Goal: Answer question/provide support: Share knowledge or assist other users

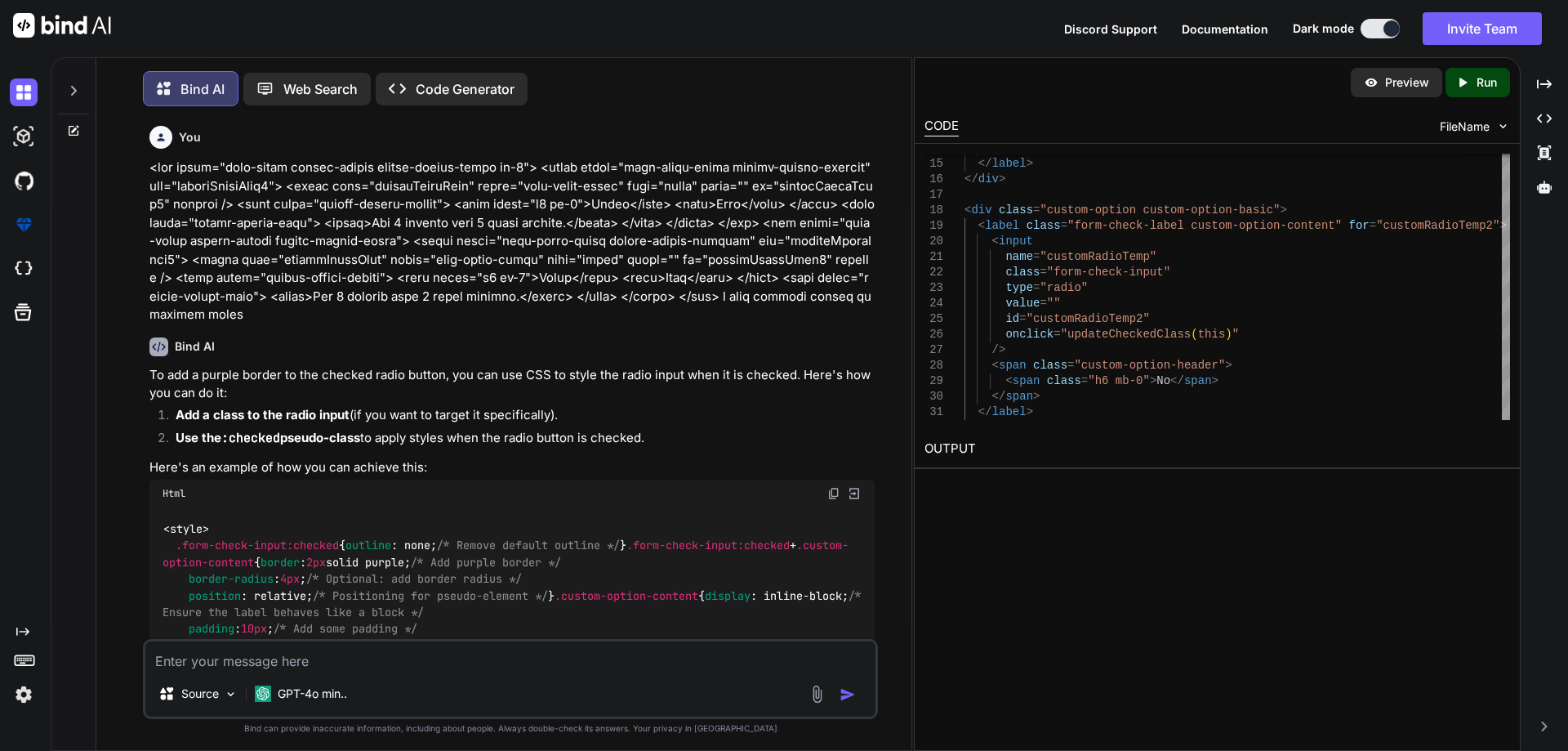
scroll to position [7070, 0]
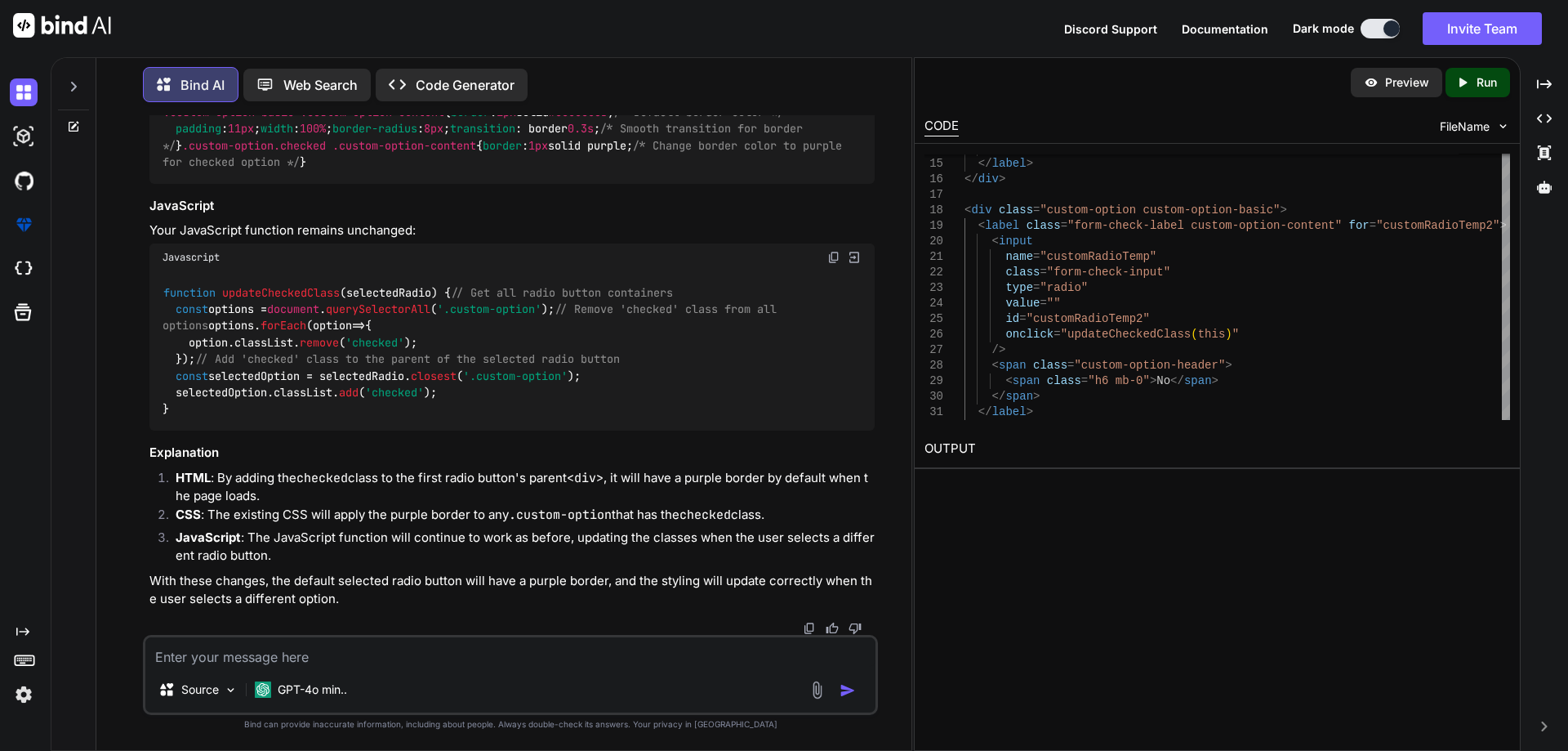
click at [338, 653] on textarea at bounding box center [510, 652] width 730 height 30
paste textarea "<div class="mb-3"> <label for="business-website" class="label-common text-start…"
type textarea "<div class="mb-3"> <label for="business-website" class="label-common text-start…"
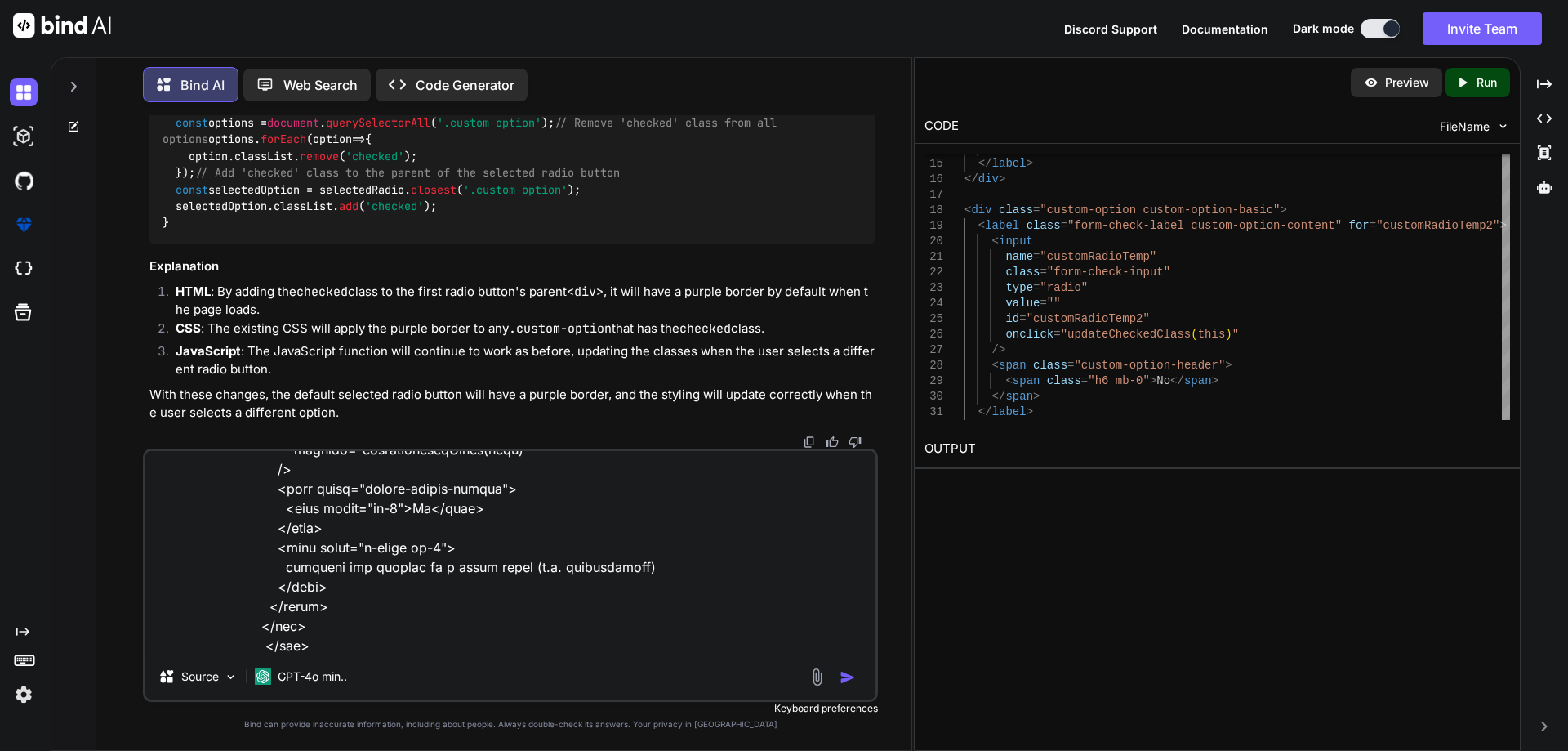
type textarea "x"
type textarea "<div class="mb-3"> <label for="business-website" class="label-common text-start…"
type textarea "x"
type textarea "<div class="mb-3"> <label for="business-website" class="label-common text-start…"
type textarea "x"
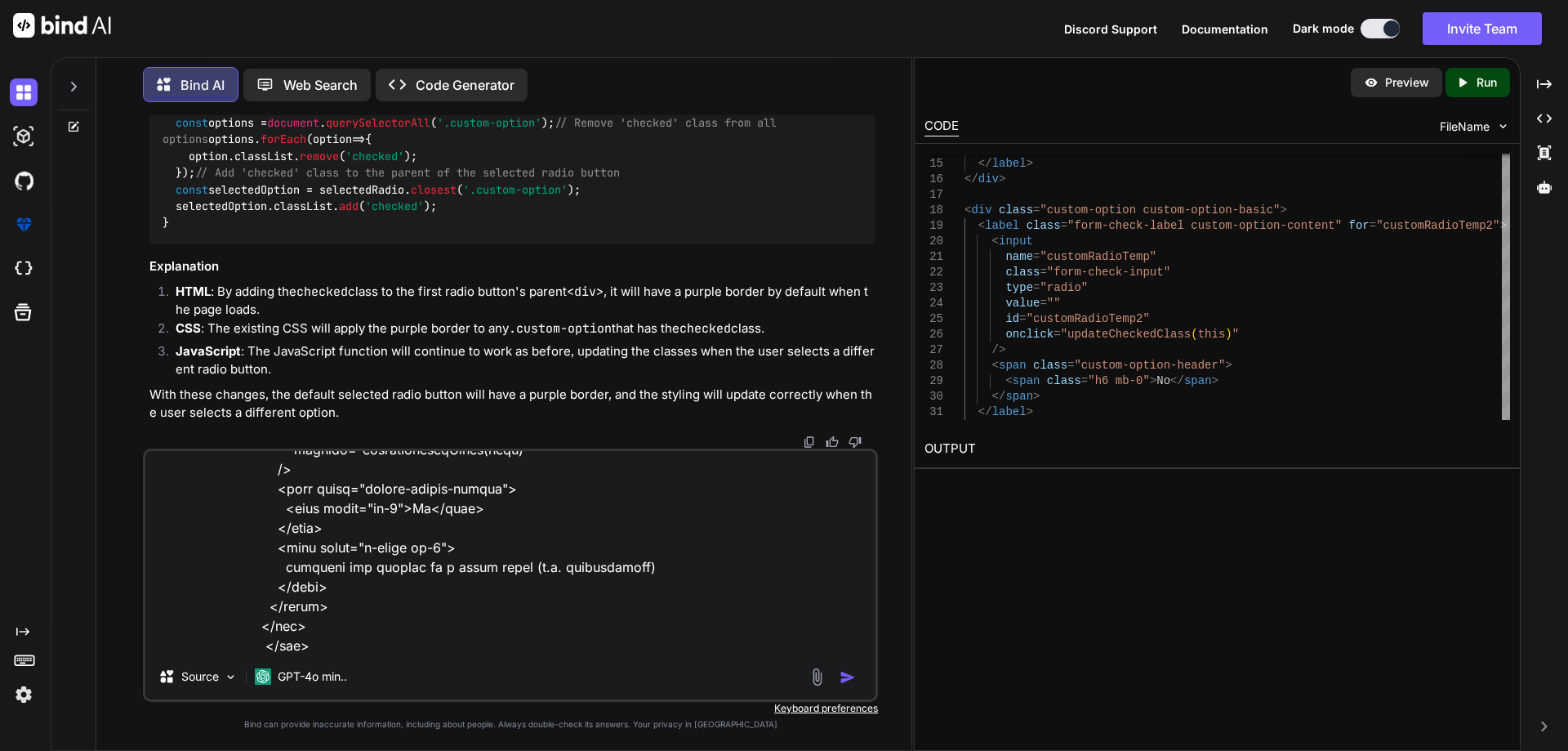
scroll to position [1433, 0]
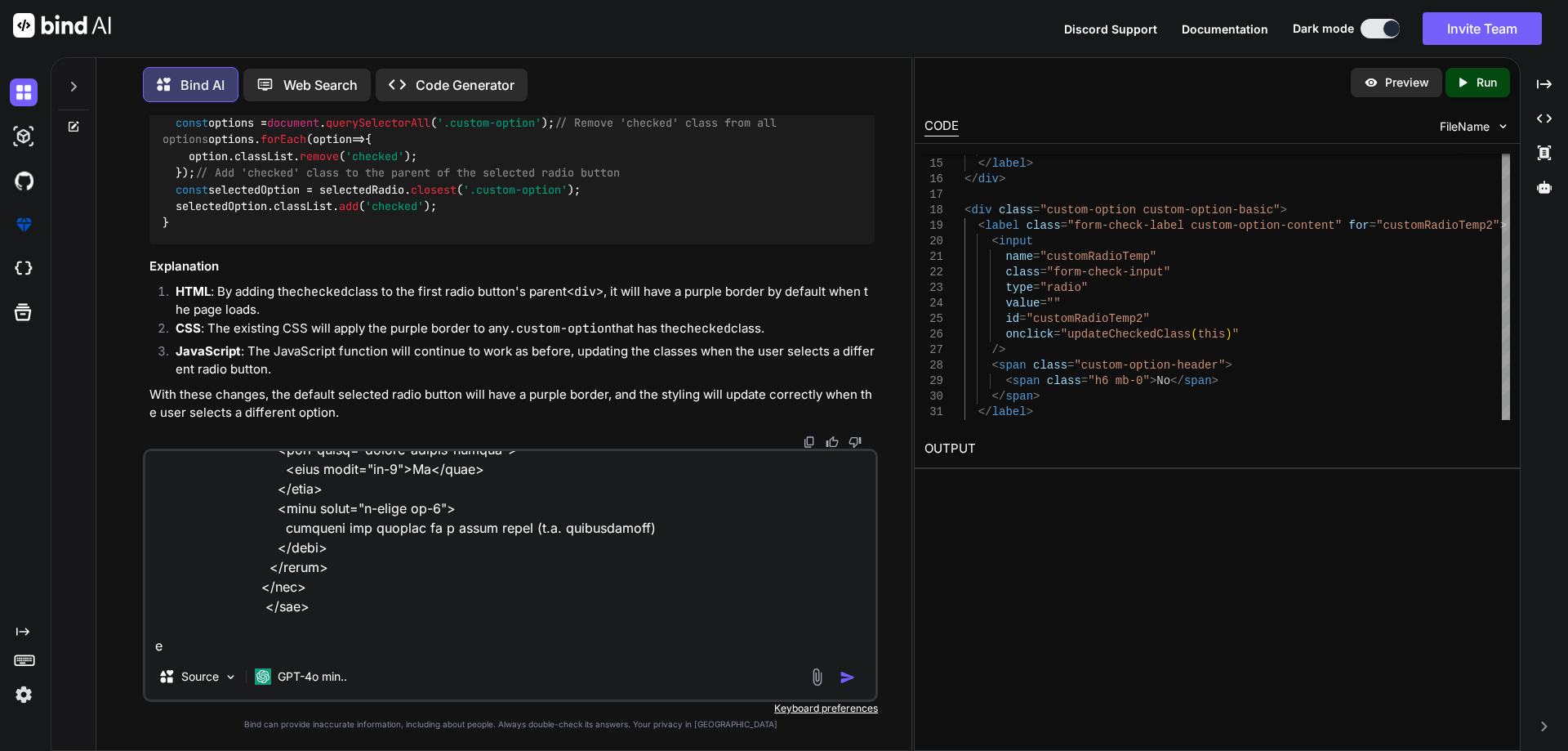
type textarea "<div class="mb-3"> <label for="business-website" class="label-common text-start…"
type textarea "x"
type textarea "<div class="mb-3"> <label for="business-website" class="label-common text-start…"
type textarea "x"
type textarea "<div class="mb-3"> <label for="business-website" class="label-common text-start…"
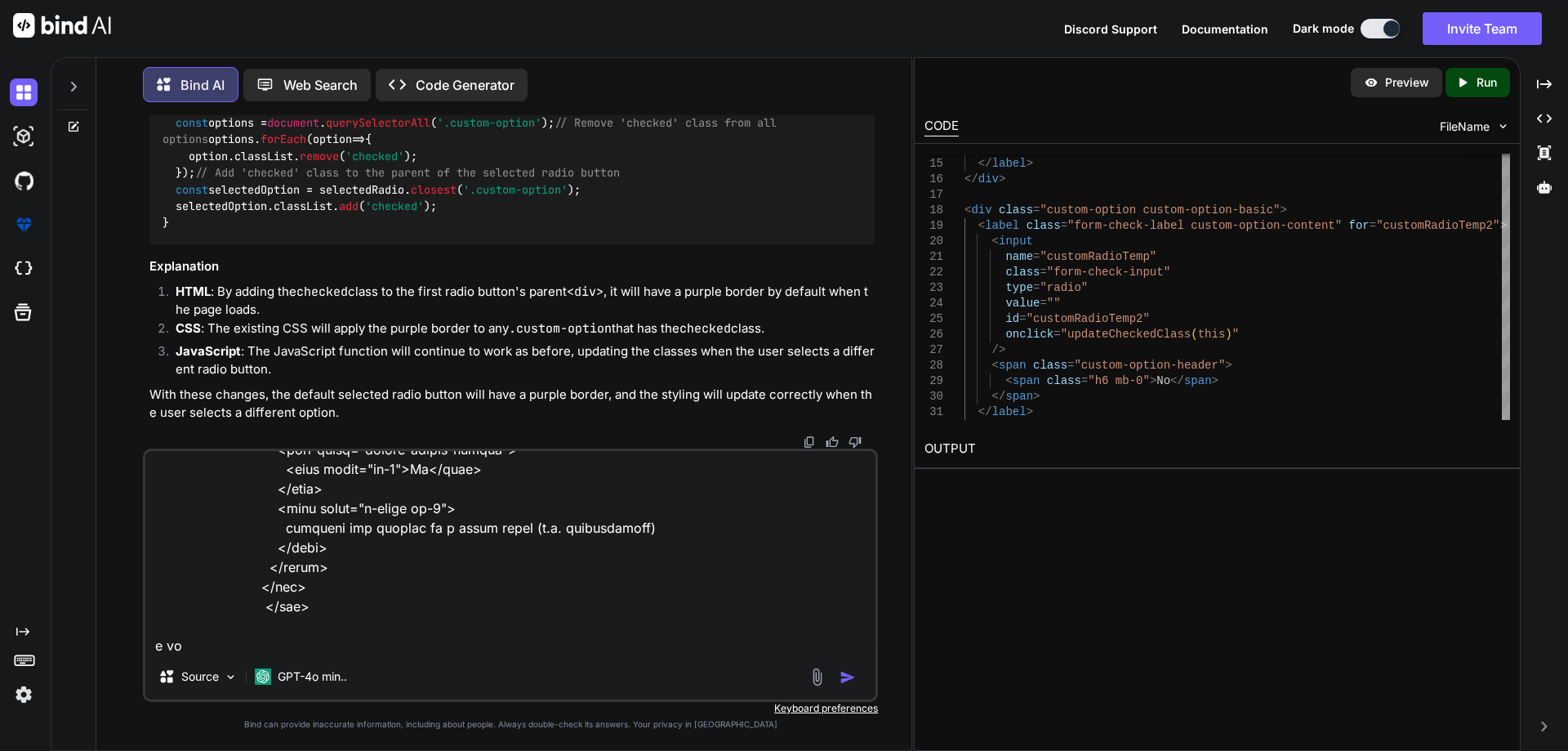
type textarea "x"
type textarea "<div class="mb-3"> <label for="business-website" class="label-common text-start…"
type textarea "x"
type textarea "<div class="mb-3"> <label for="business-website" class="label-common text-start…"
type textarea "x"
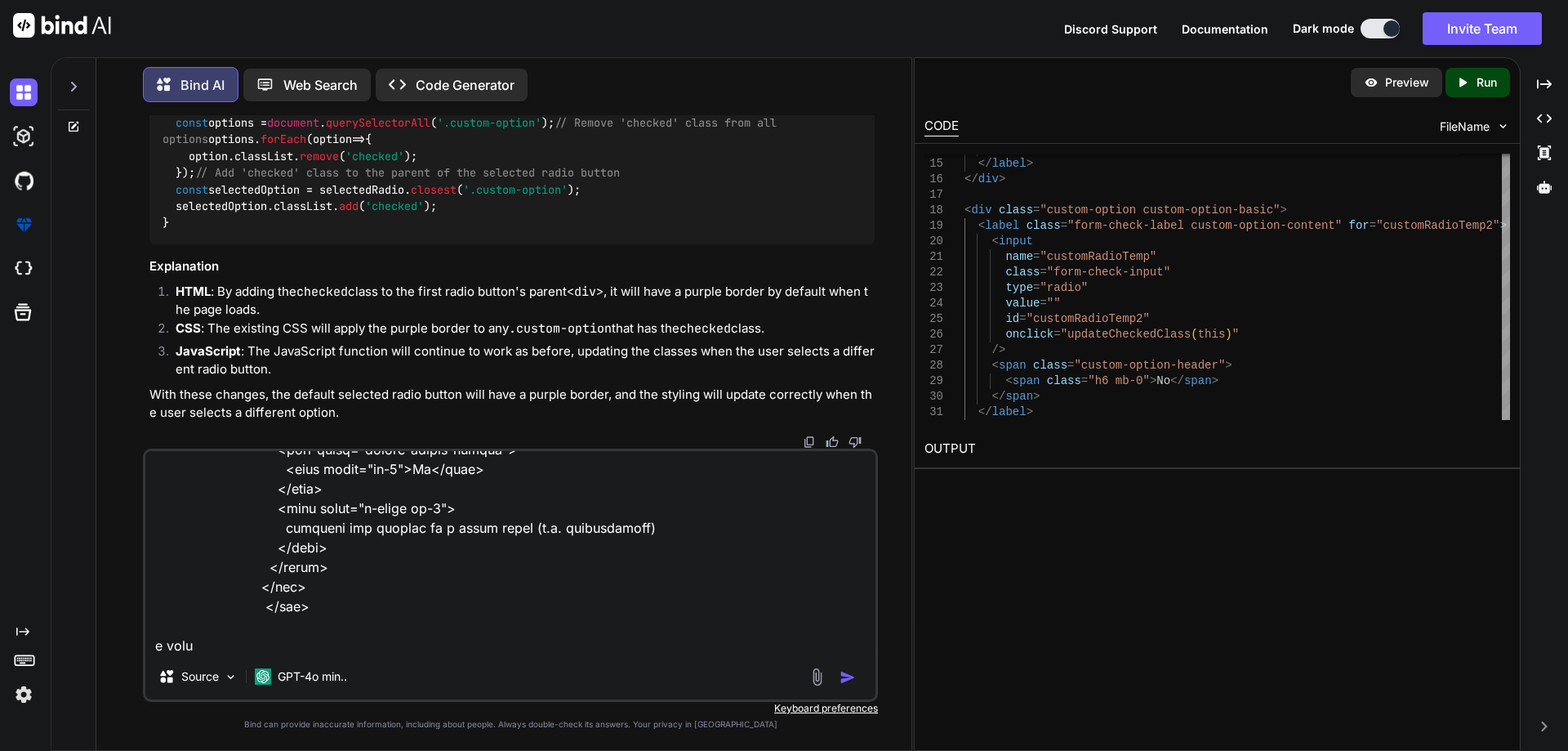
type textarea "<div class="mb-3"> <label for="business-website" class="label-common text-start…"
type textarea "x"
type textarea "<div class="mb-3"> <label for="business-website" class="label-common text-start…"
type textarea "x"
type textarea "<div class="mb-3"> <label for="business-website" class="label-common text-start…"
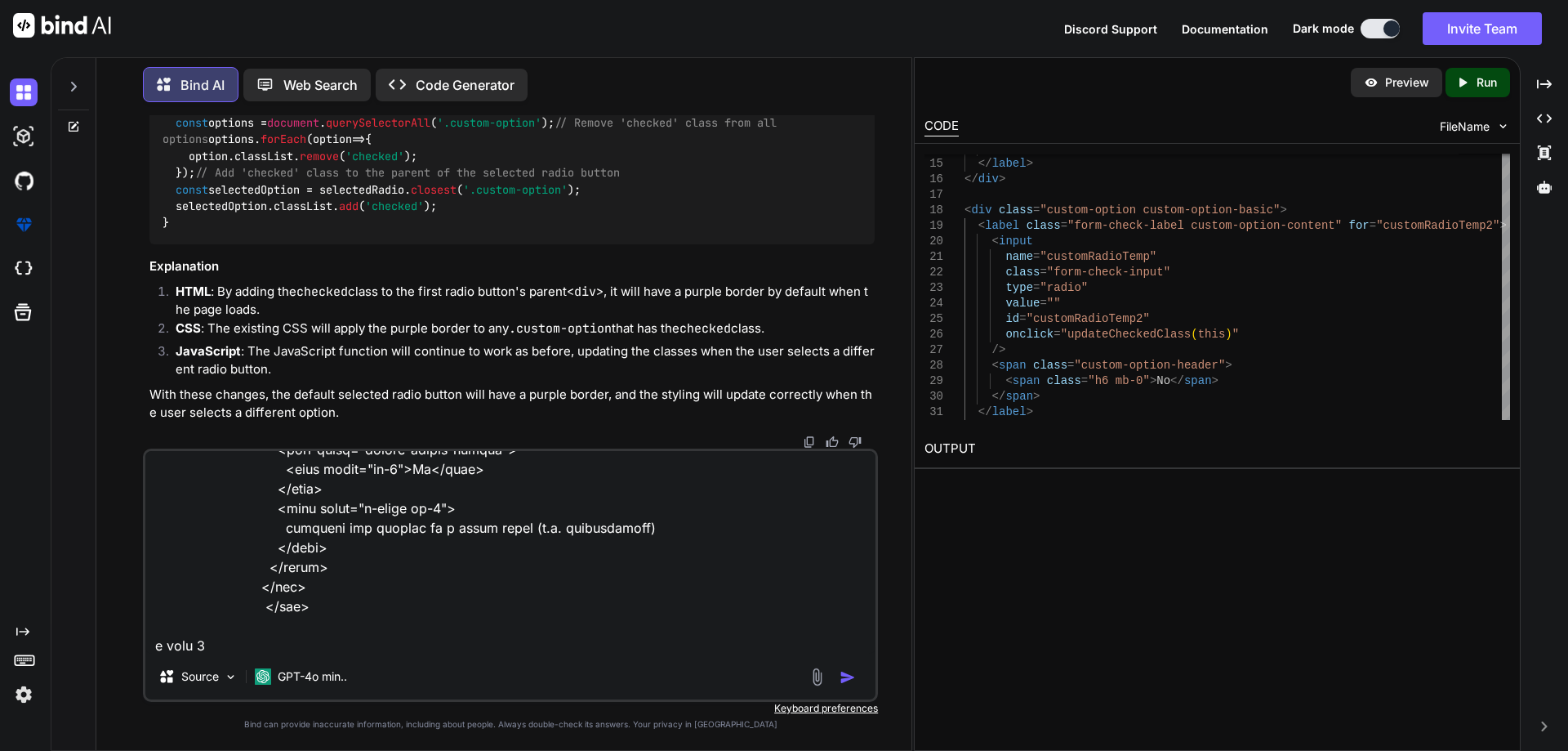
type textarea "x"
type textarea "<div class="mb-3"> <label for="business-website" class="label-common text-start…"
type textarea "x"
type textarea "<div class="mb-3"> <label for="business-website" class="label-common text-start…"
type textarea "x"
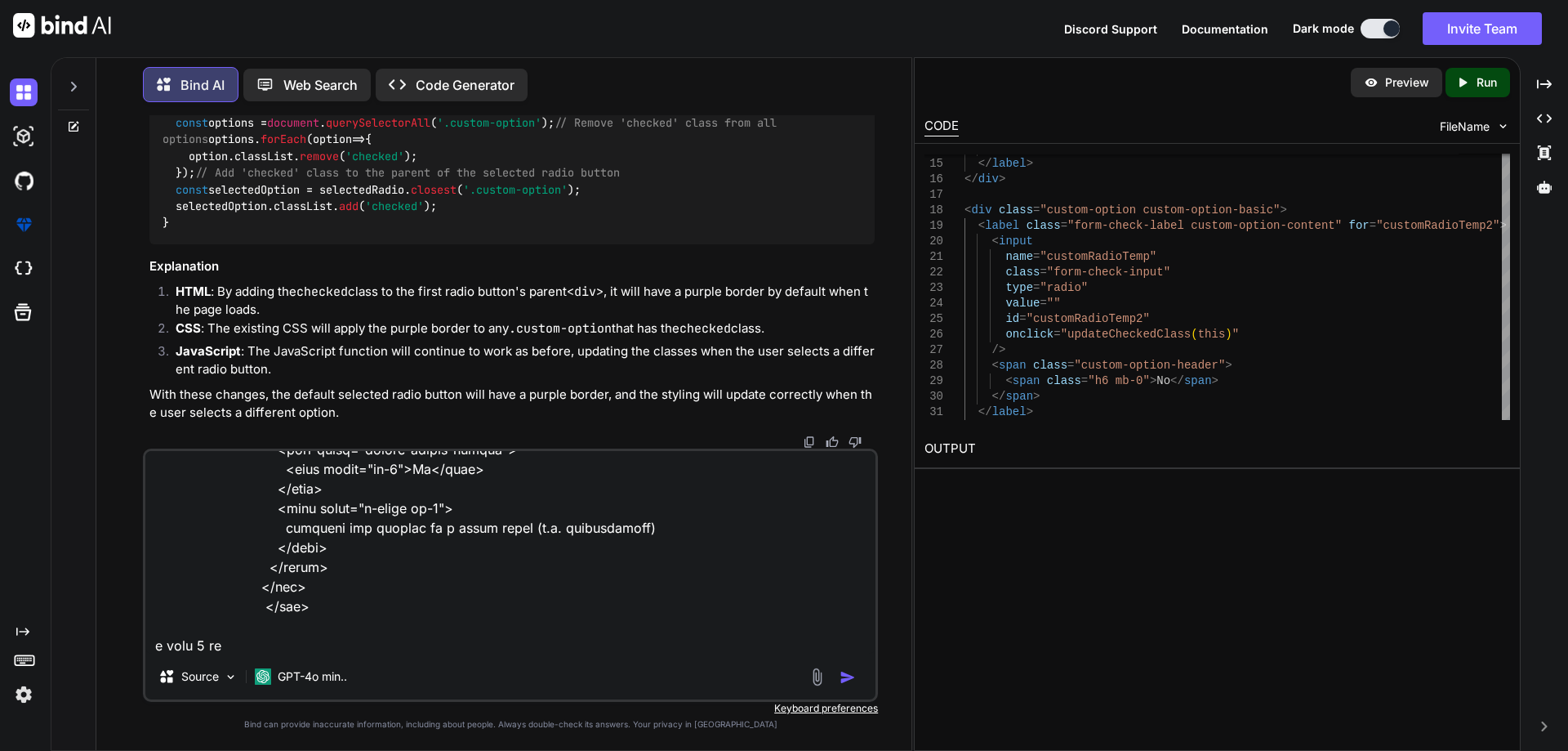
type textarea "<div class="mb-3"> <label for="business-website" class="label-common text-start…"
type textarea "x"
type textarea "<div class="mb-3"> <label for="business-website" class="label-common text-start…"
type textarea "x"
type textarea "<div class="mb-3"> <label for="business-website" class="label-common text-start…"
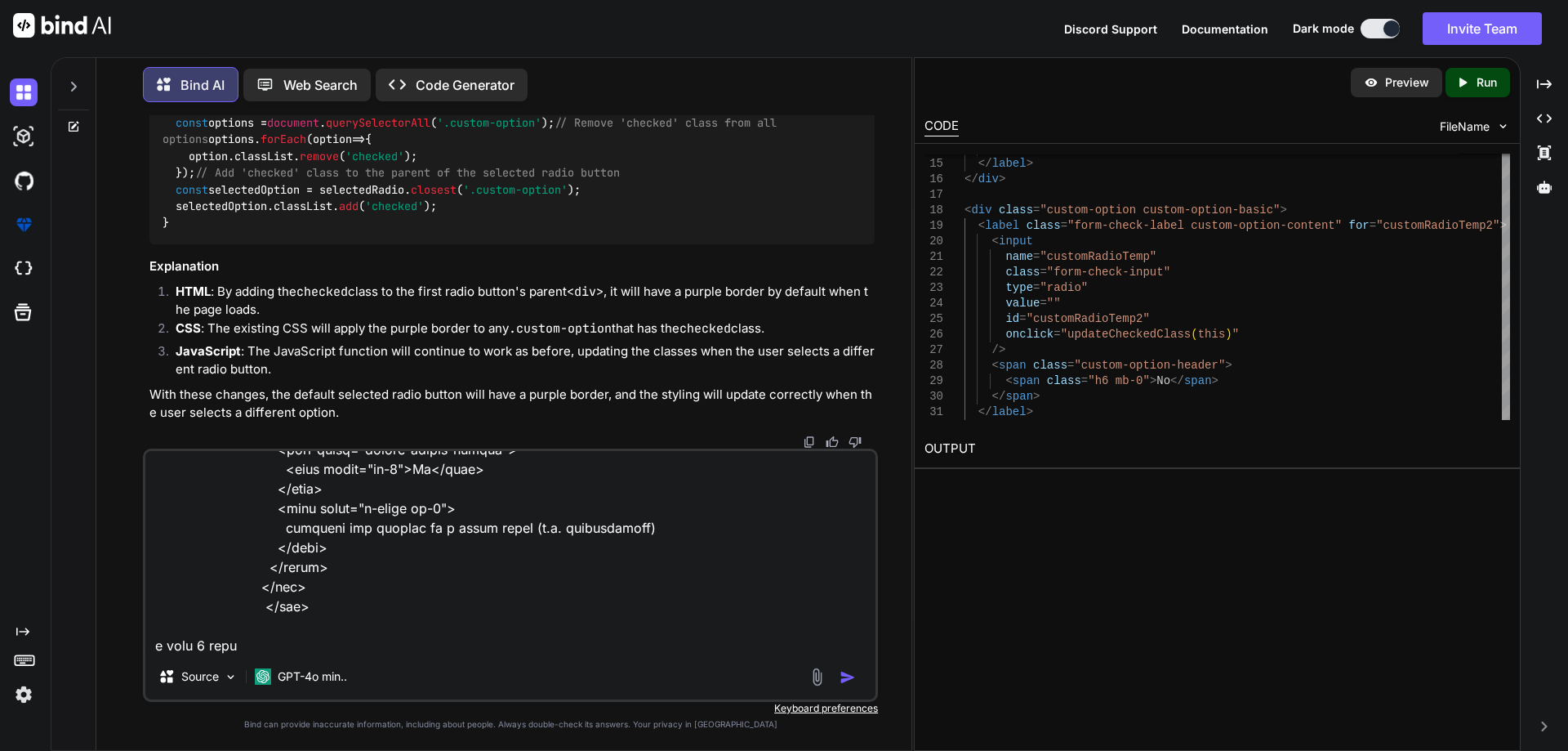
type textarea "x"
type textarea "<div class="mb-3"> <label for="business-website" class="label-common text-start…"
type textarea "x"
type textarea "<div class="mb-3"> <label for="business-website" class="label-common text-start…"
type textarea "x"
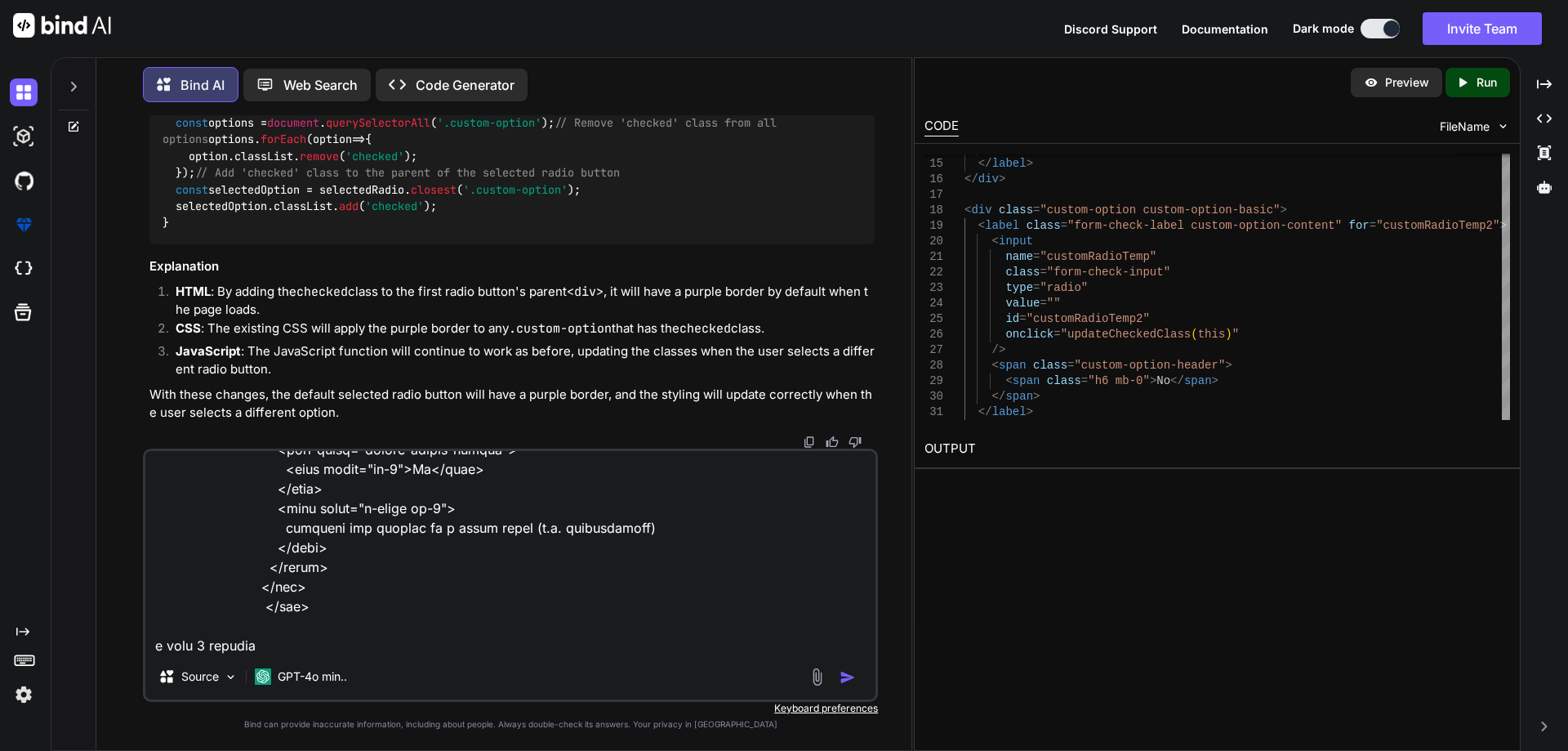
type textarea "<div class="mb-3"> <label for="business-website" class="label-common text-start…"
type textarea "x"
type textarea "<div class="mb-3"> <label for="business-website" class="label-common text-start…"
type textarea "x"
type textarea "<div class="mb-3"> <label for="business-website" class="label-common text-start…"
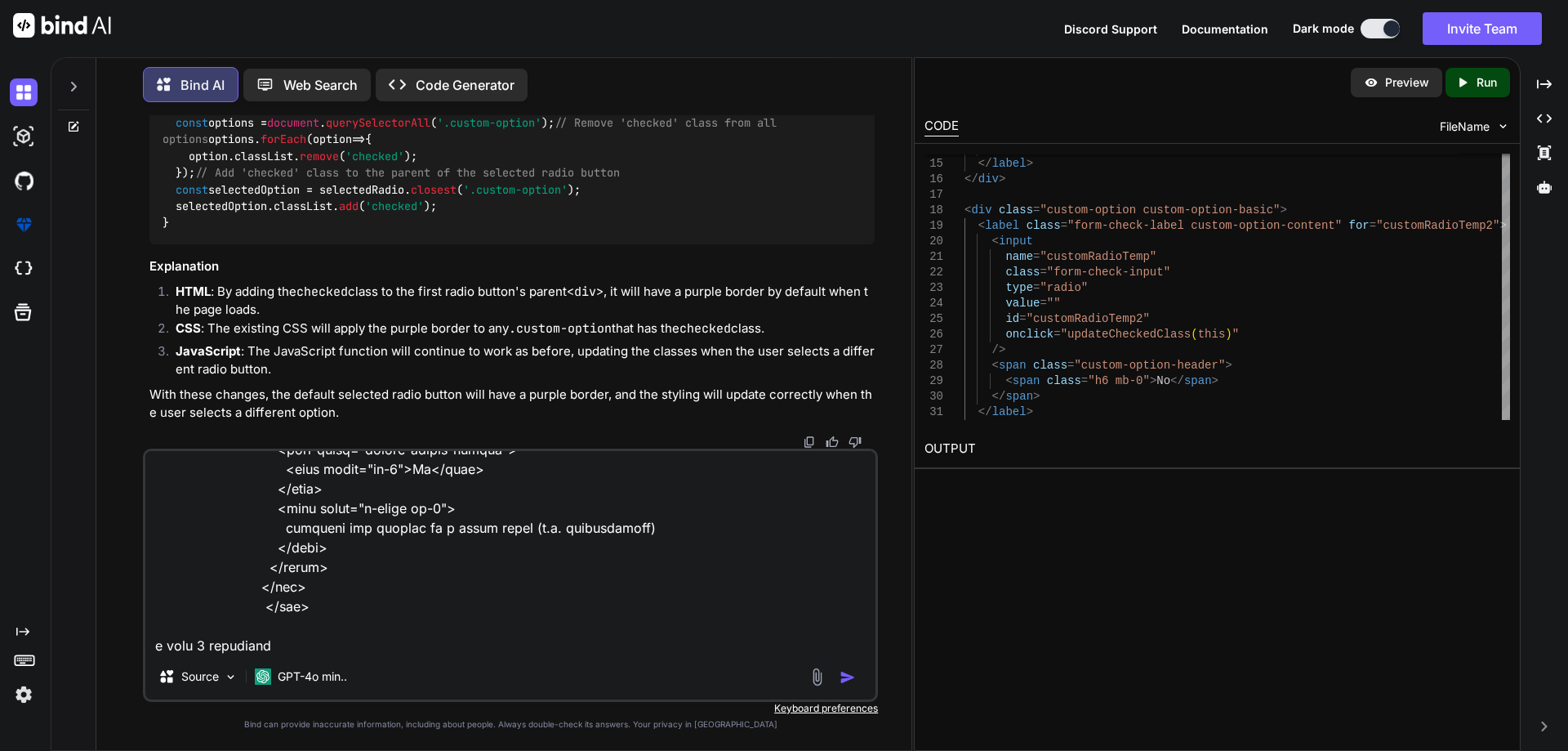
type textarea "x"
type textarea "<div class="mb-3"> <label for="business-website" class="label-common text-start…"
type textarea "x"
type textarea "<div class="mb-3"> <label for="business-website" class="label-common text-start…"
type textarea "x"
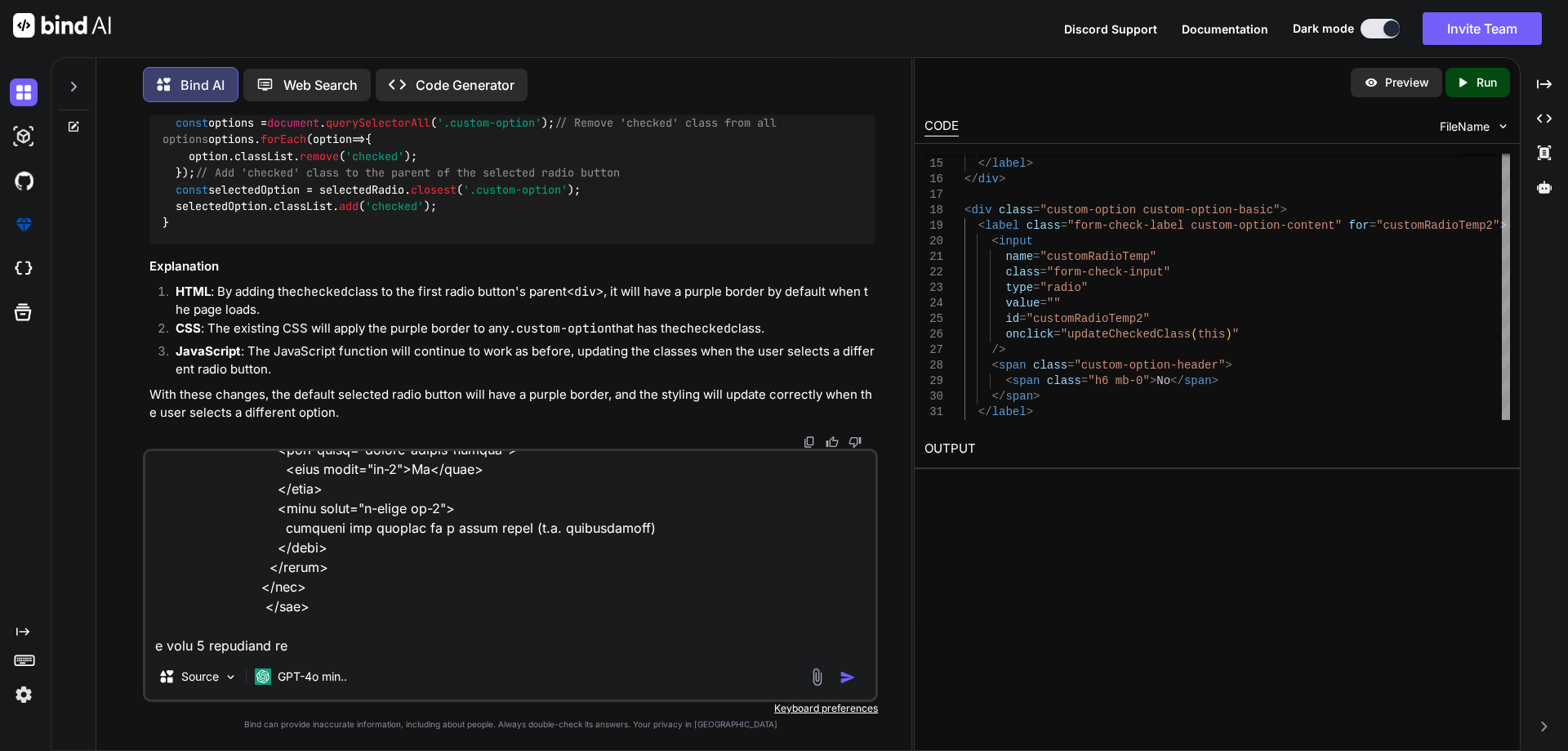
type textarea "<div class="mb-3"> <label for="business-website" class="label-common text-start…"
type textarea "x"
type textarea "<div class="mb-3"> <label for="business-website" class="label-common text-start…"
type textarea "x"
type textarea "<div class="mb-3"> <label for="business-website" class="label-common text-start…"
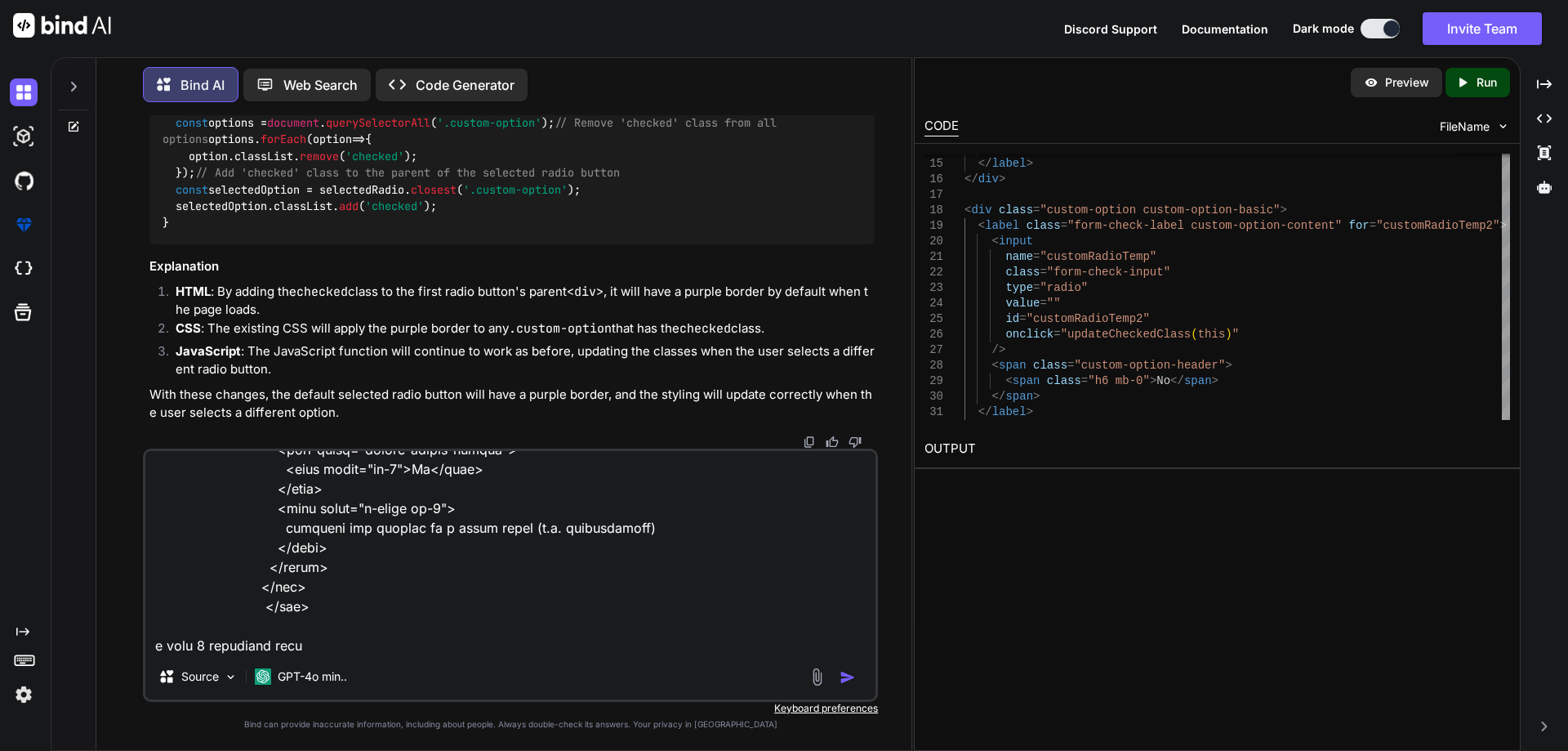
type textarea "x"
type textarea "<div class="mb-3"> <label for="business-website" class="label-common text-start…"
type textarea "x"
type textarea "<div class="mb-3"> <label for="business-website" class="label-common text-start…"
type textarea "x"
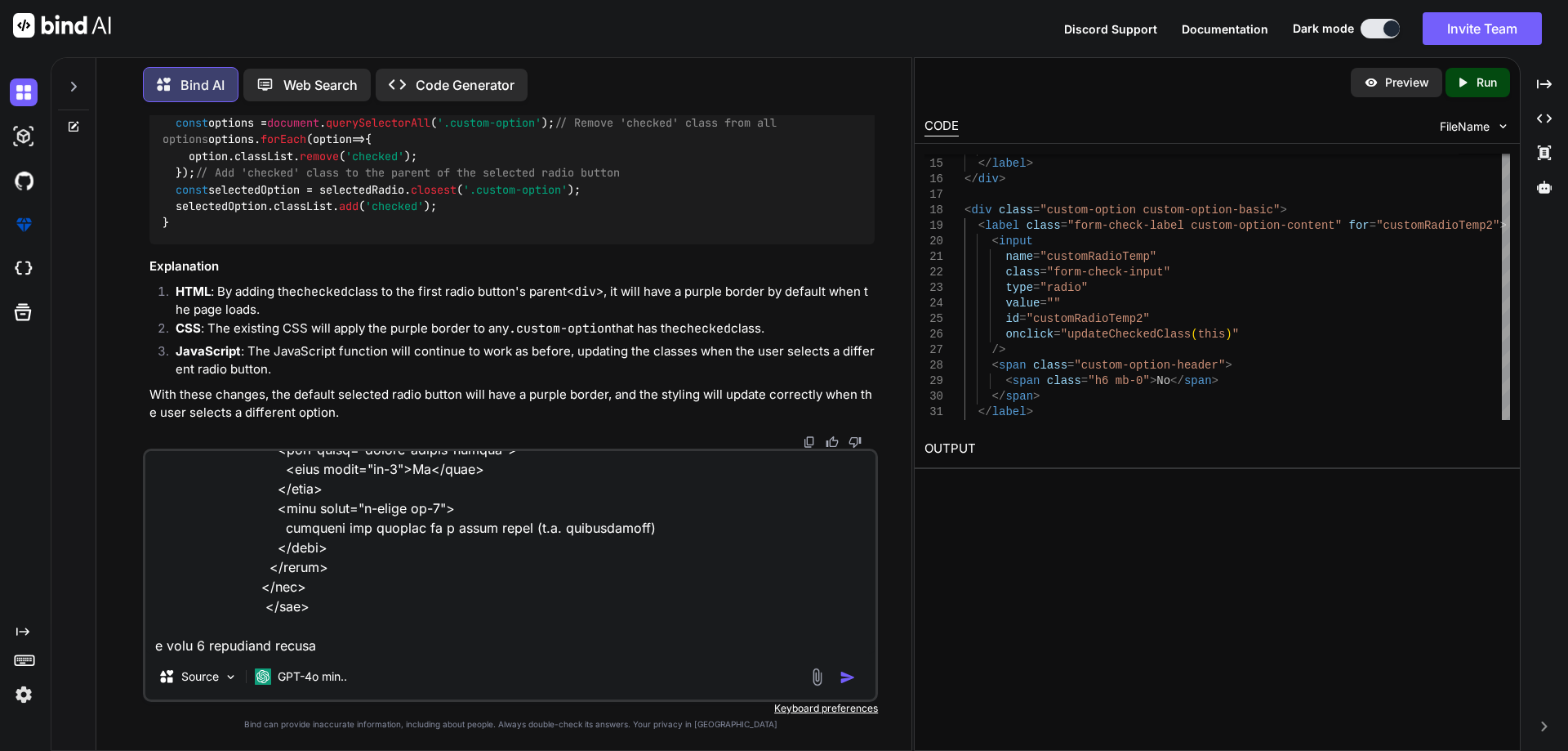
type textarea "<div class="mb-3"> <label for="business-website" class="label-common text-start…"
type textarea "x"
type textarea "<div class="mb-3"> <label for="business-website" class="label-common text-start…"
type textarea "x"
type textarea "<div class="mb-3"> <label for="business-website" class="label-common text-start…"
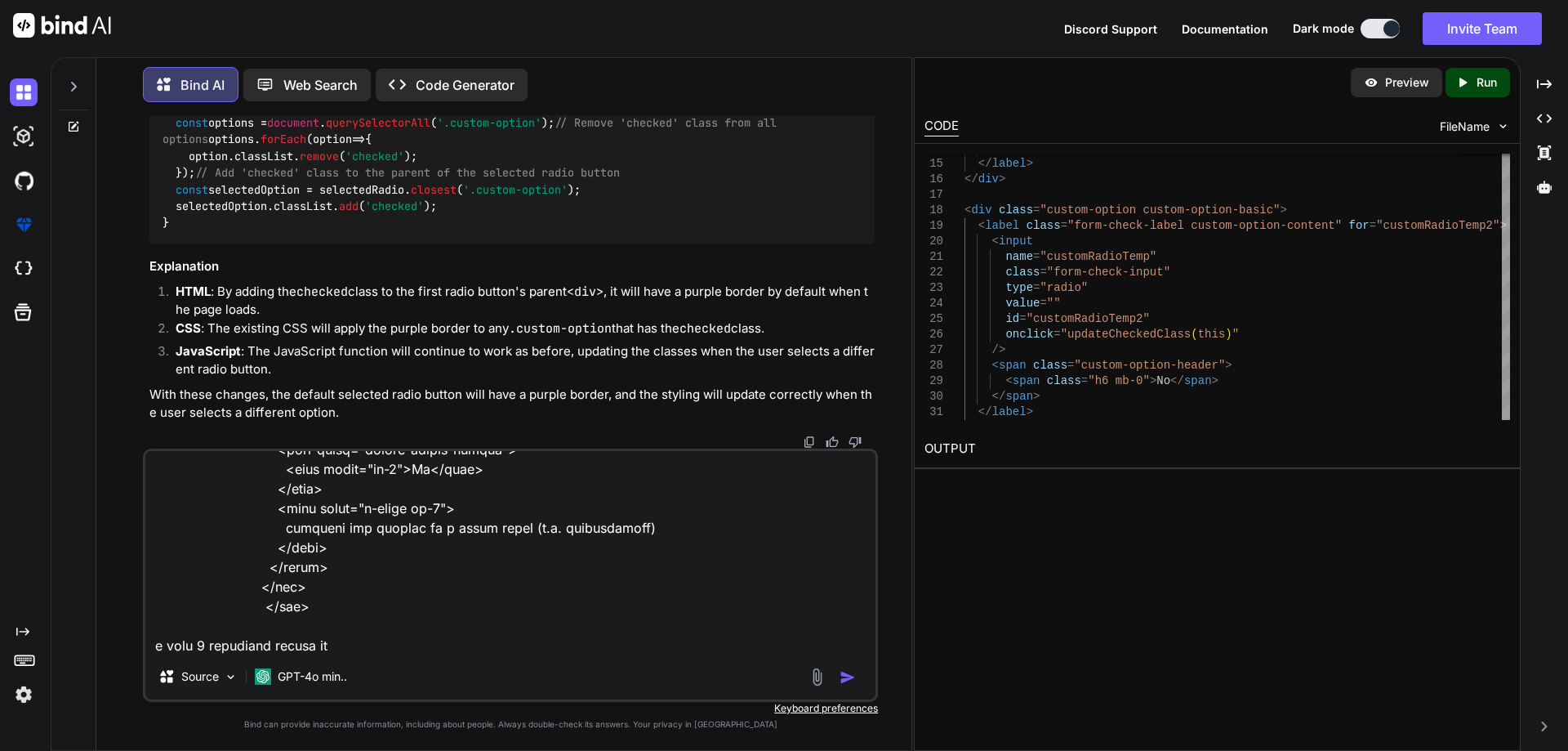
type textarea "x"
type textarea "<div class="mb-3"> <label for="business-website" class="label-common text-start…"
type textarea "x"
type textarea "<div class="mb-3"> <label for="business-website" class="label-common text-start…"
type textarea "x"
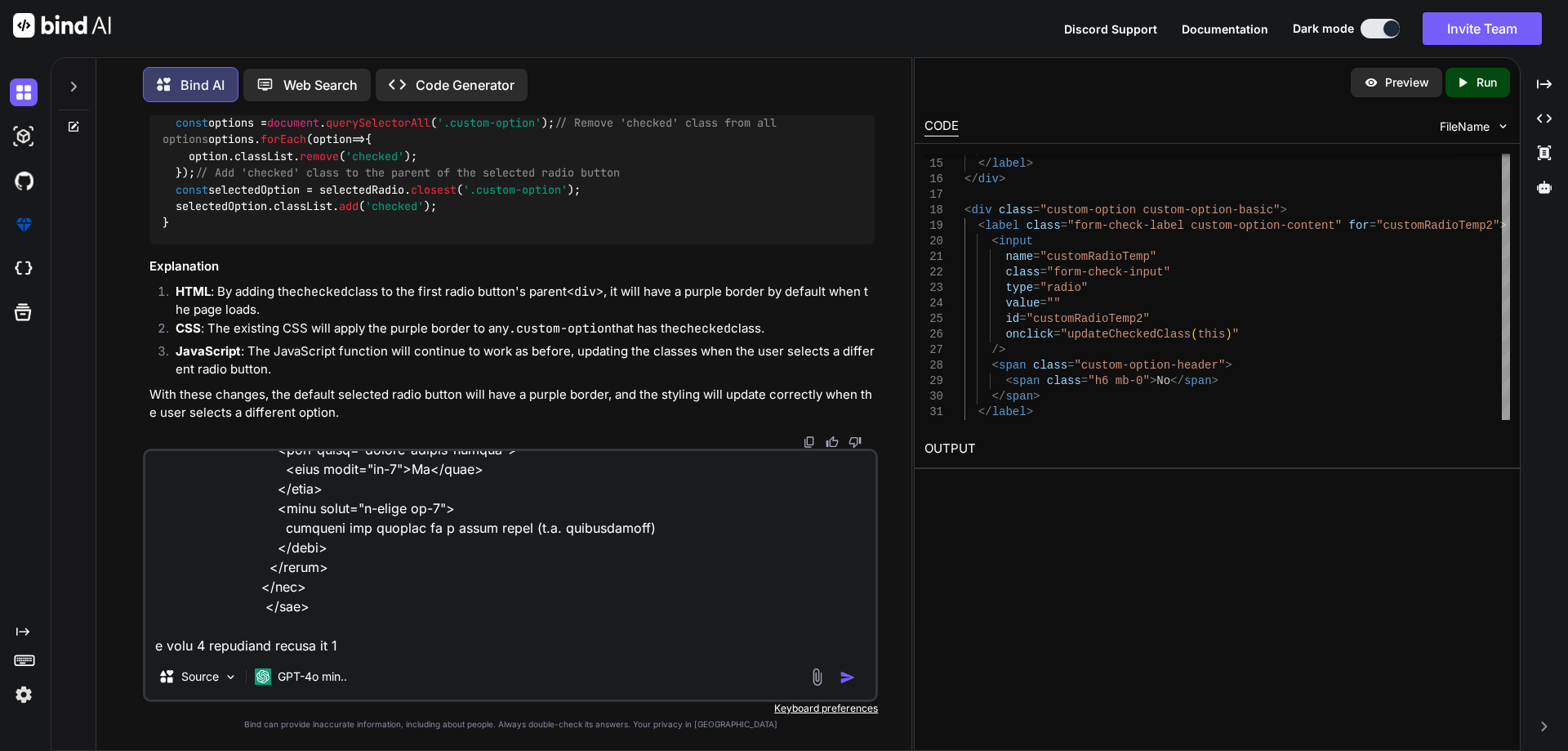
type textarea "<div class="mb-3"> <label for="business-website" class="label-common text-start…"
type textarea "x"
type textarea "<div class="mb-3"> <label for="business-website" class="label-common text-start…"
type textarea "x"
type textarea "<div class="mb-3"> <label for="business-website" class="label-common text-start…"
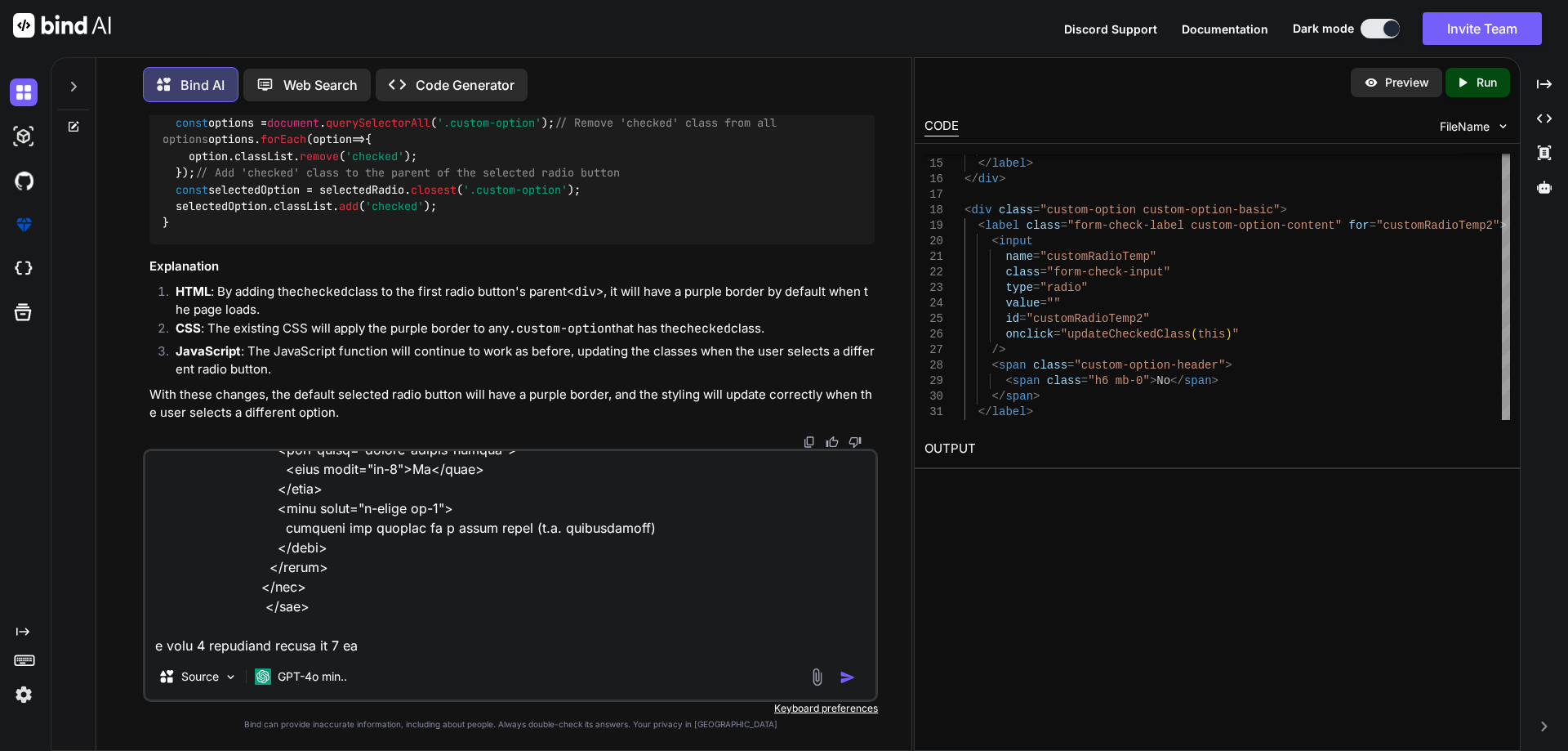
type textarea "x"
type textarea "<div class="mb-3"> <label for="business-website" class="label-common text-start…"
type textarea "x"
type textarea "<div class="mb-3"> <label for="business-website" class="label-common text-start…"
type textarea "x"
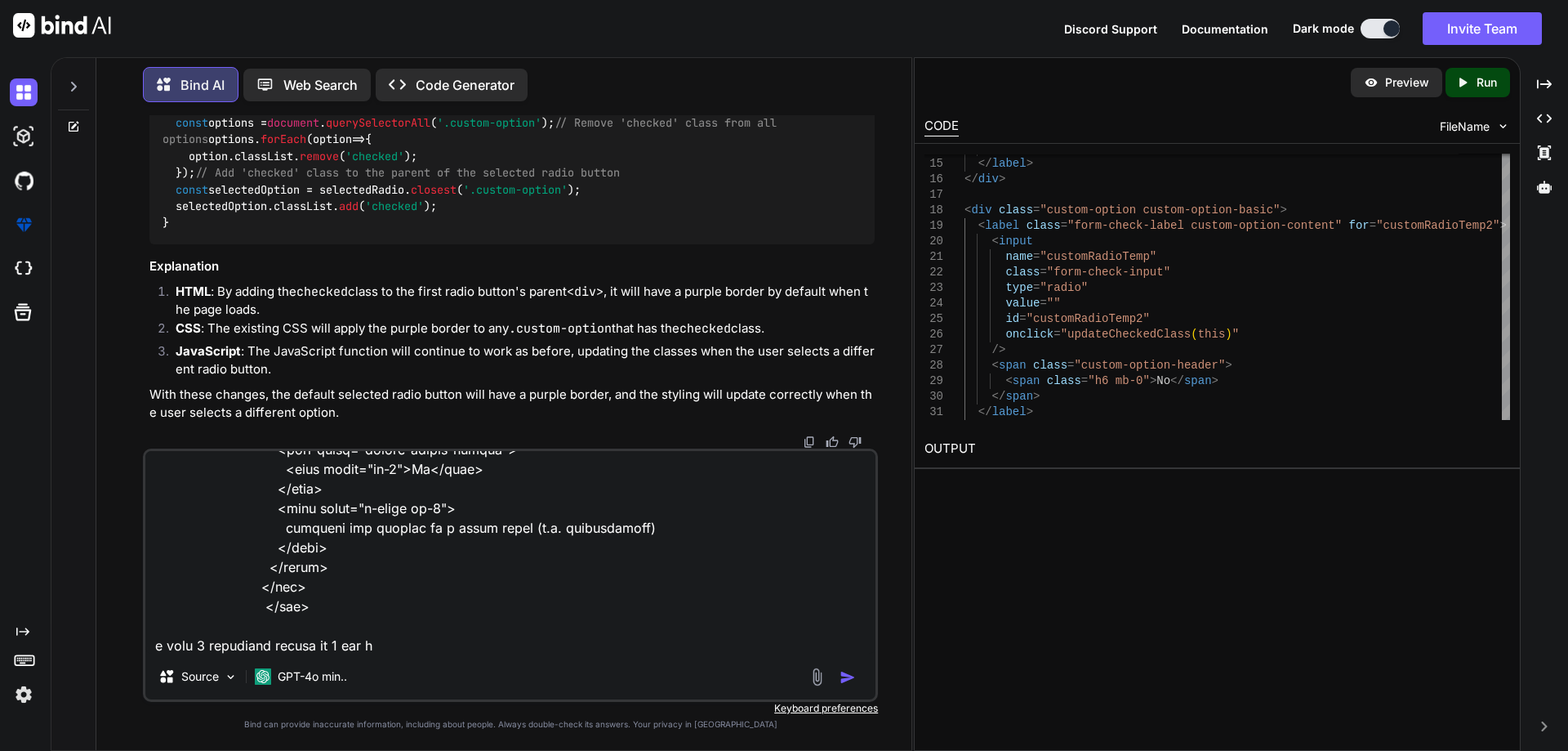
type textarea "<div class="mb-3"> <label for="business-website" class="label-common text-start…"
type textarea "x"
type textarea "<div class="mb-3"> <label for="business-website" class="label-common text-start…"
type textarea "x"
type textarea "<div class="mb-3"> <label for="business-website" class="label-common text-start…"
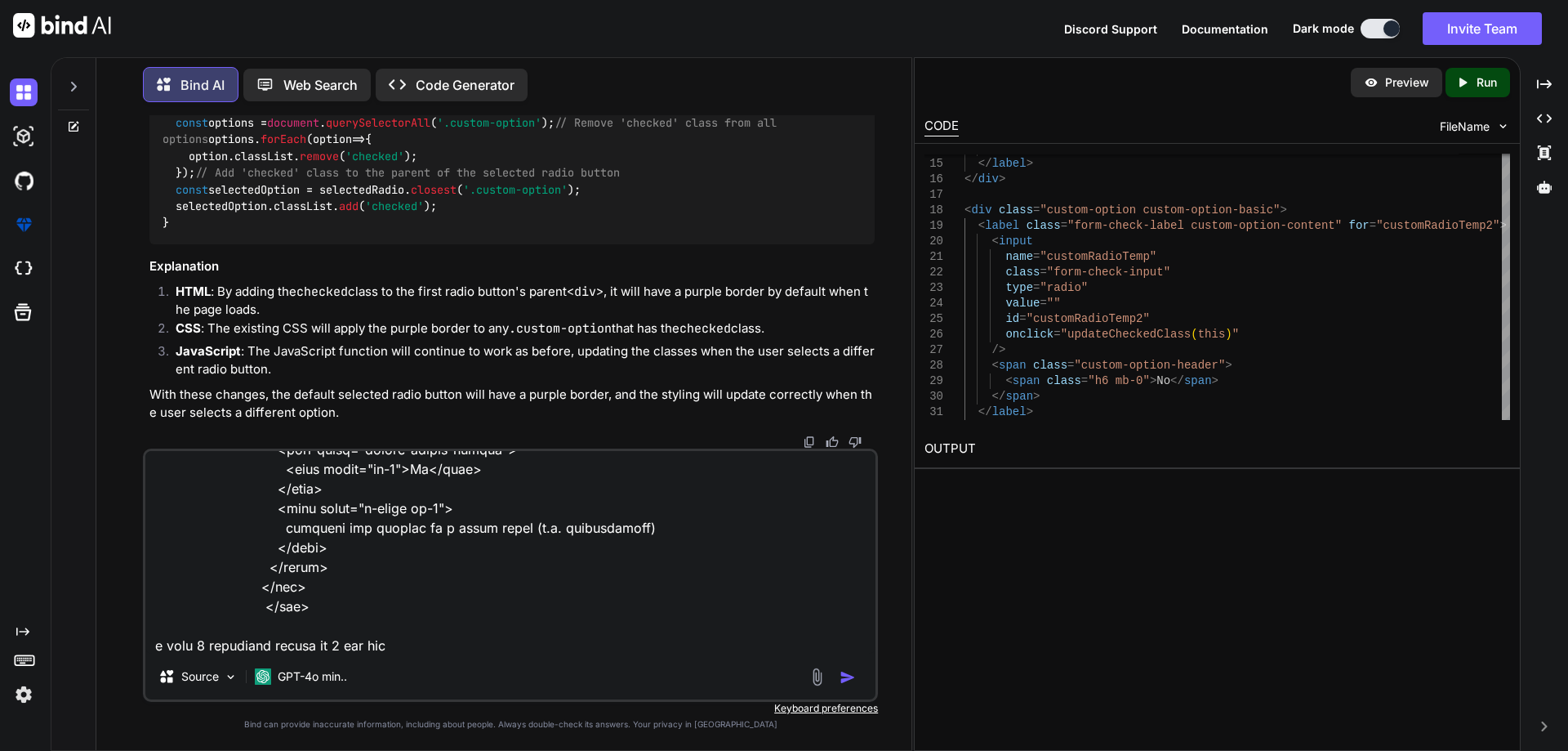
type textarea "x"
type textarea "<div class="mb-3"> <label for="business-website" class="label-common text-start…"
type textarea "x"
type textarea "<div class="mb-3"> <label for="business-website" class="label-common text-start…"
type textarea "x"
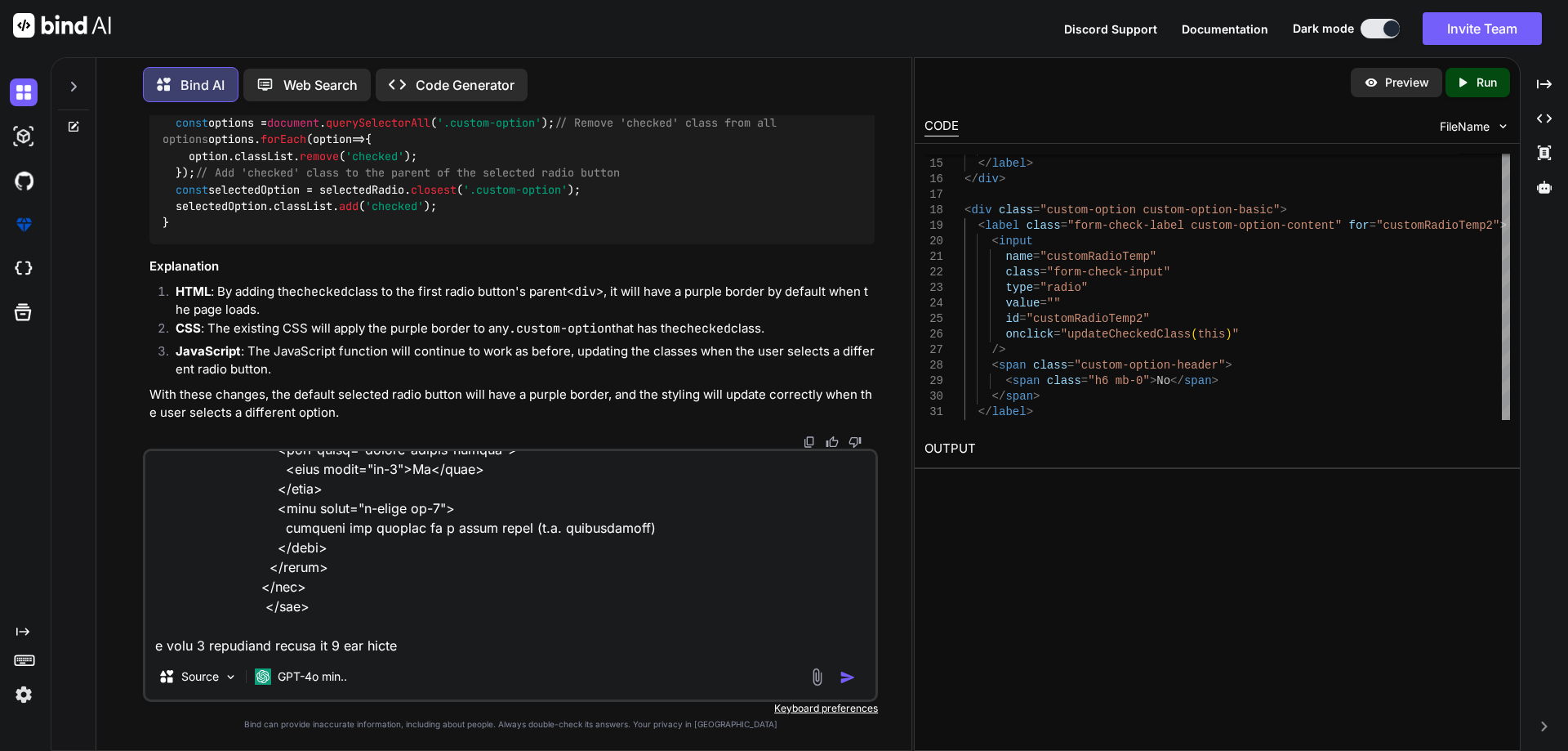
type textarea "<div class="mb-3"> <label for="business-website" class="label-common text-start…"
type textarea "x"
type textarea "<div class="mb-3"> <label for="business-website" class="label-common text-start…"
type textarea "x"
type textarea "<div class="mb-3"> <label for="business-website" class="label-common text-start…"
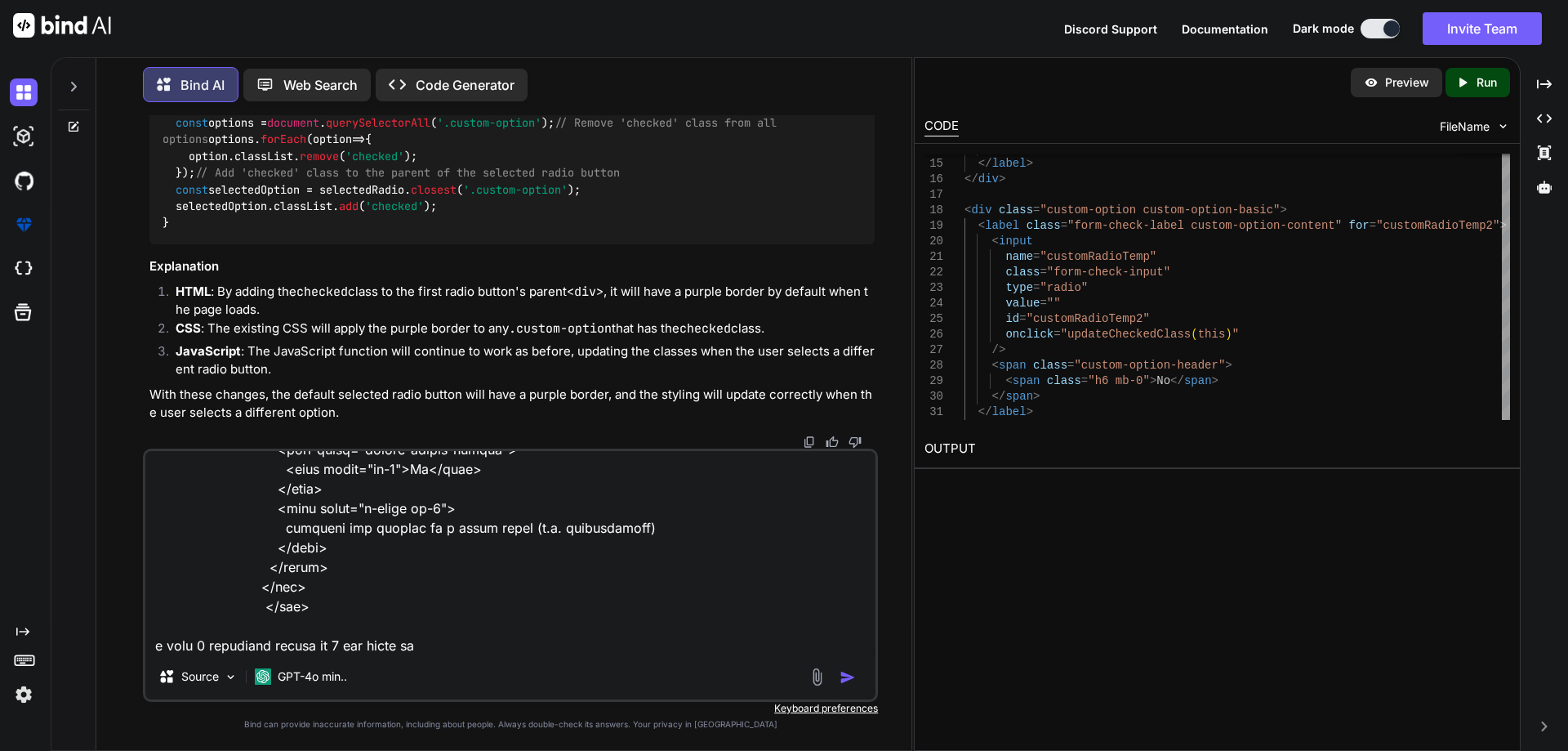
type textarea "x"
type textarea "<div class="mb-3"> <label for="business-website" class="label-common text-start…"
type textarea "x"
type textarea "<div class="mb-3"> <label for="business-website" class="label-common text-start…"
type textarea "x"
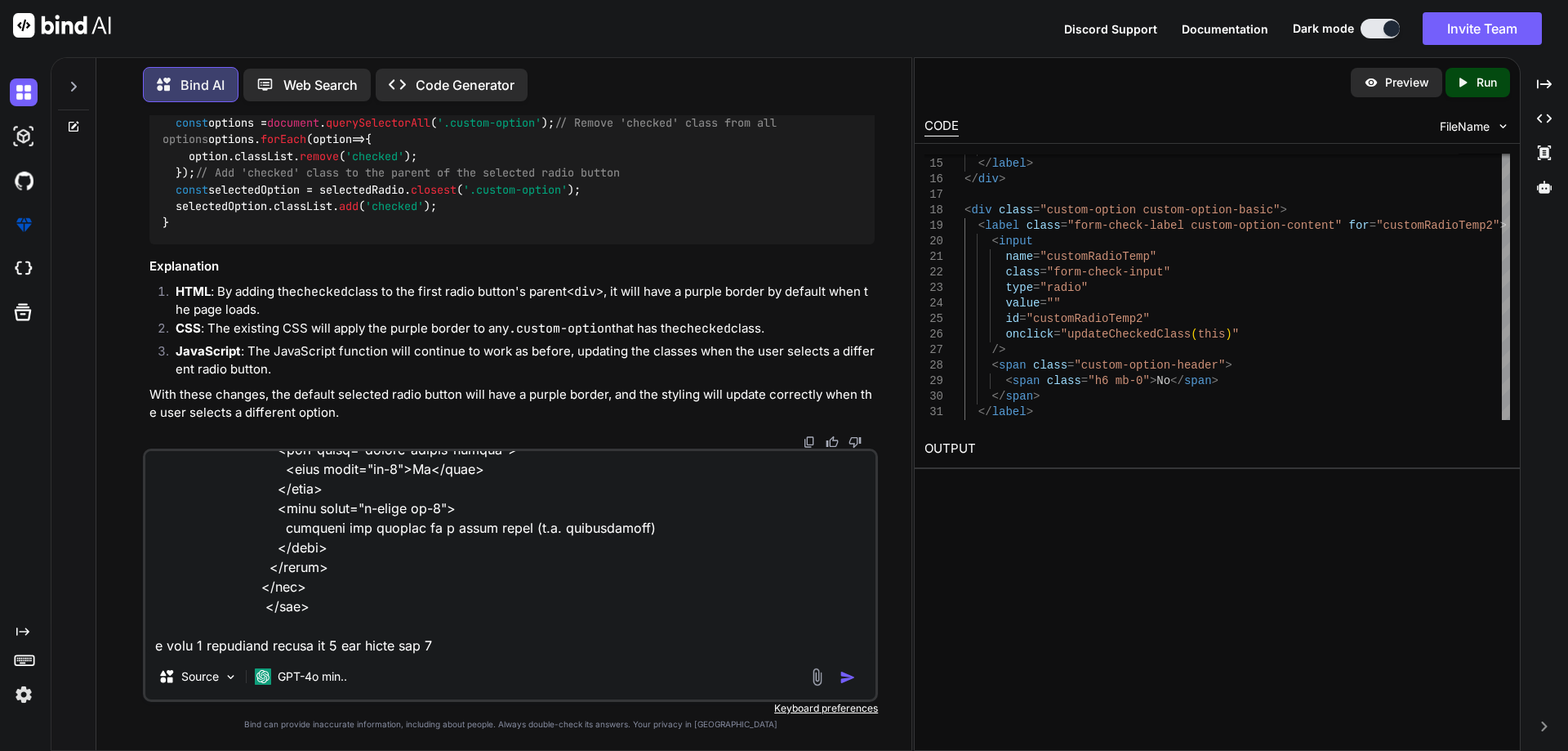
type textarea "<div class="mb-3"> <label for="business-website" class="label-common text-start…"
type textarea "x"
type textarea "<div class="mb-3"> <label for="business-website" class="label-common text-start…"
type textarea "x"
type textarea "<div class="mb-3"> <label for="business-website" class="label-common text-start…"
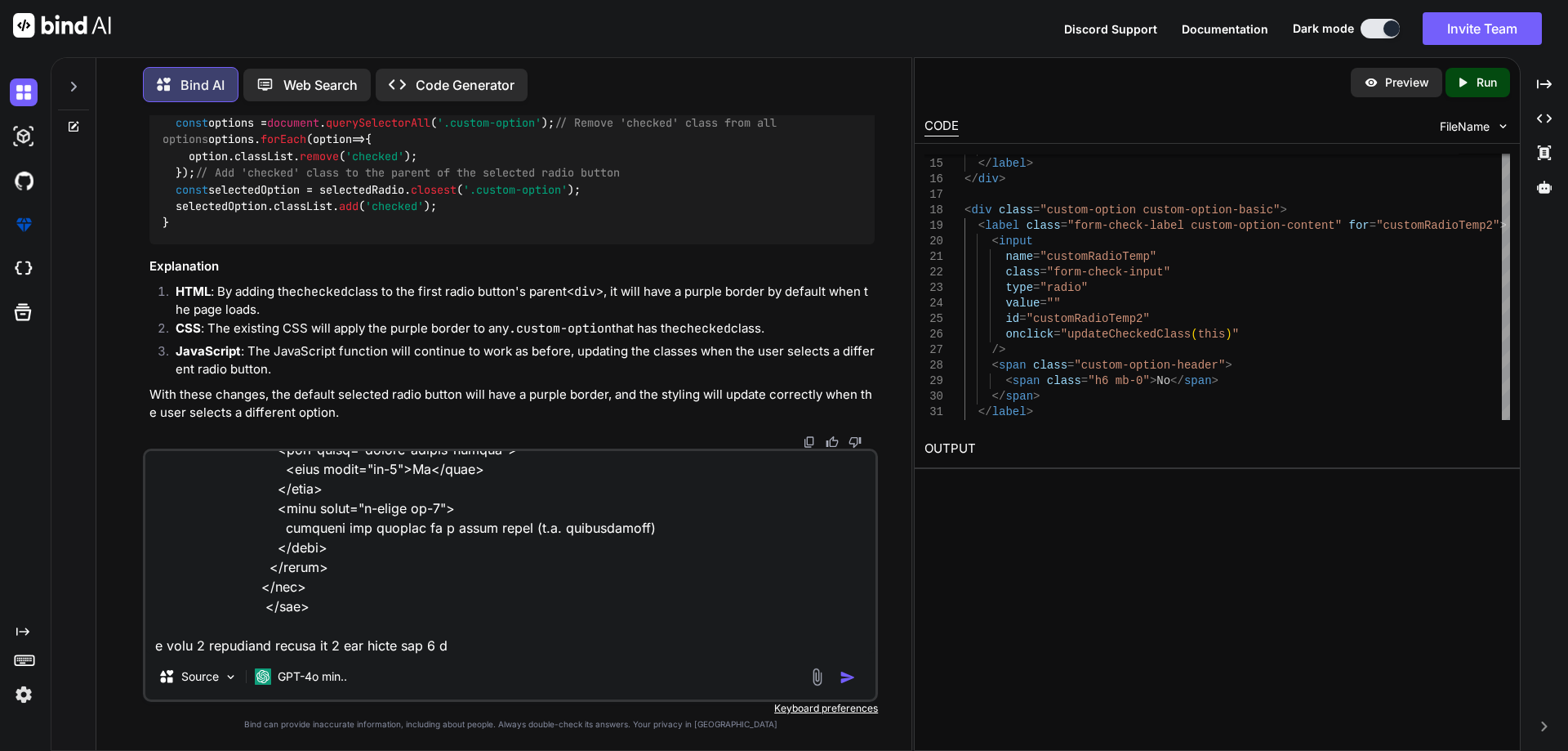
type textarea "x"
type textarea "<div class="mb-3"> <label for="business-website" class="label-common text-start…"
type textarea "x"
type textarea "<div class="mb-3"> <label for="business-website" class="label-common text-start…"
type textarea "x"
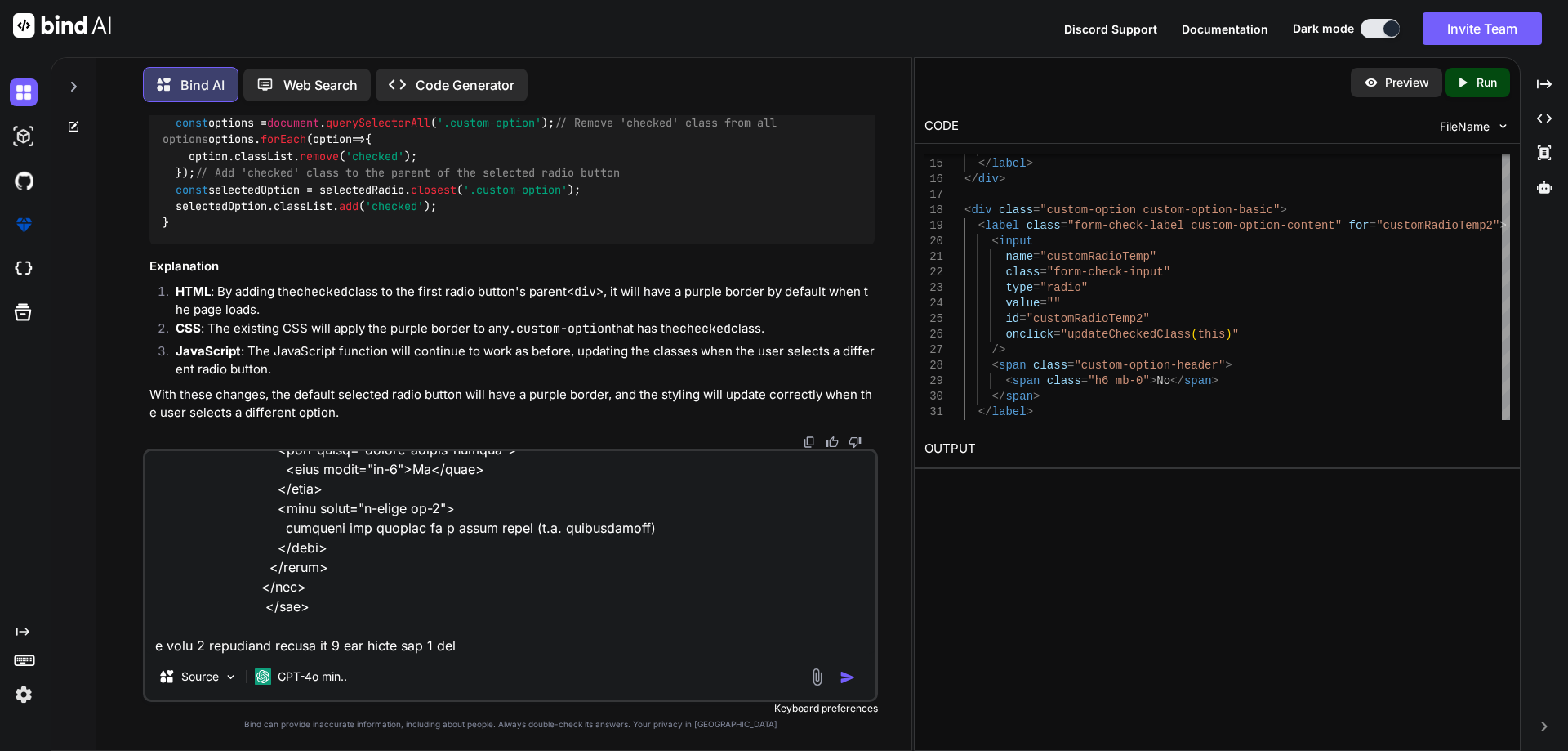
type textarea "<div class="mb-3"> <label for="business-website" class="label-common text-start…"
type textarea "x"
type textarea "<div class="mb-3"> <label for="business-website" class="label-common text-start…"
type textarea "x"
type textarea "<div class="mb-3"> <label for="business-website" class="label-common text-start…"
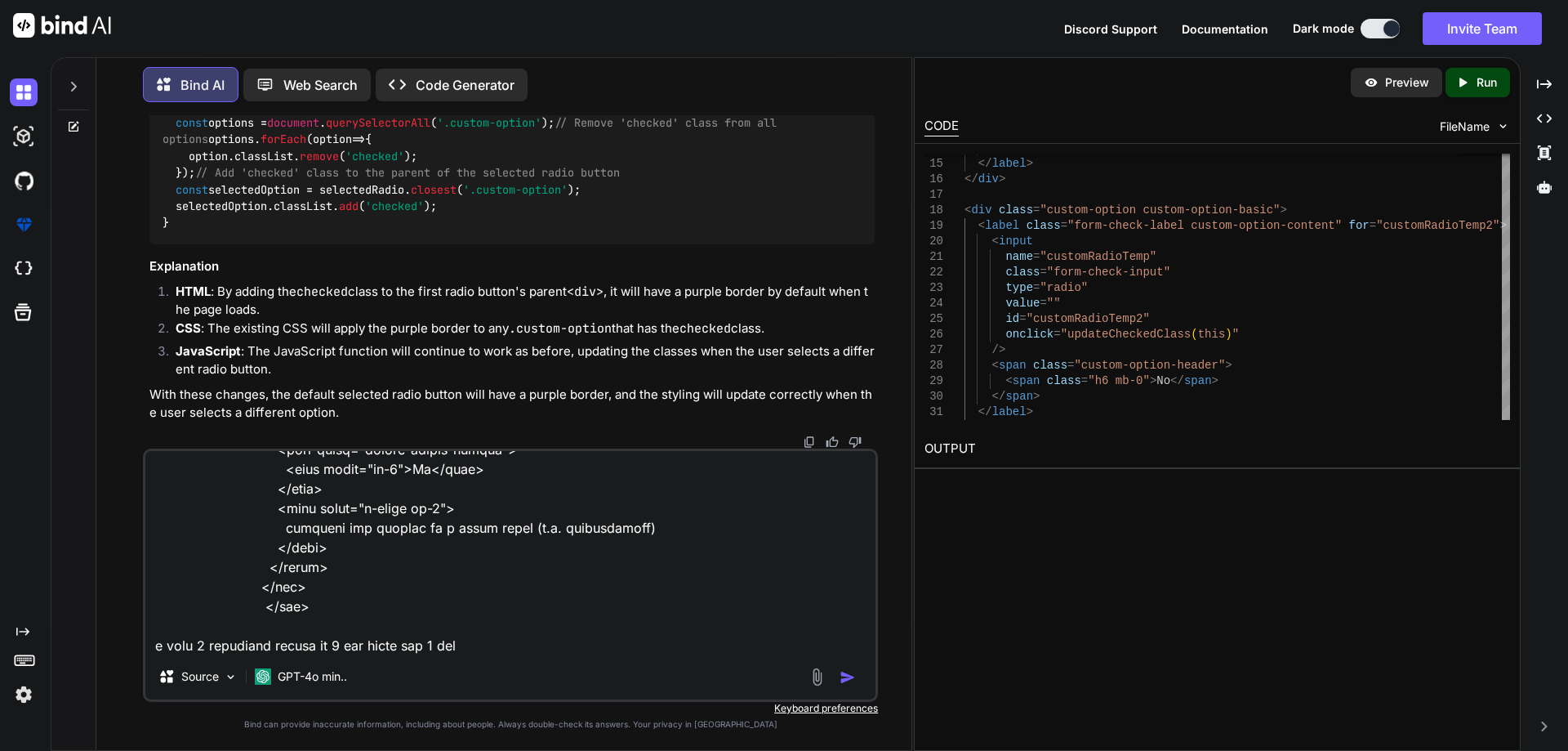
type textarea "x"
type textarea "<div class="mb-3"> <label for="business-website" class="label-common text-start…"
type textarea "x"
type textarea "<div class="mb-3"> <label for="business-website" class="label-common text-start…"
type textarea "x"
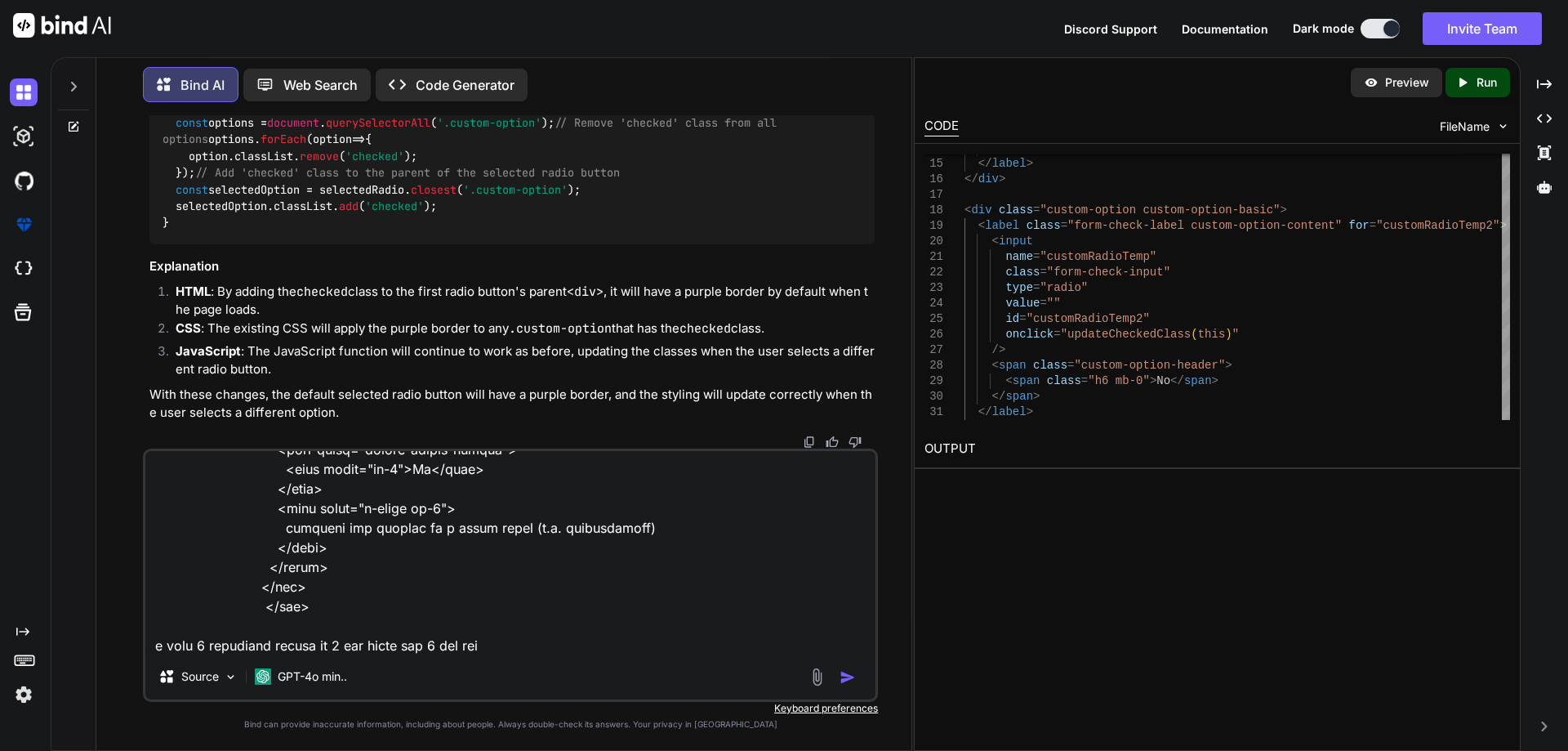
type textarea "<div class="mb-3"> <label for="business-website" class="label-common text-start…"
type textarea "x"
type textarea "<div class="mb-3"> <label for="business-website" class="label-common text-start…"
type textarea "x"
type textarea "<div class="mb-3"> <label for="business-website" class="label-common text-start…"
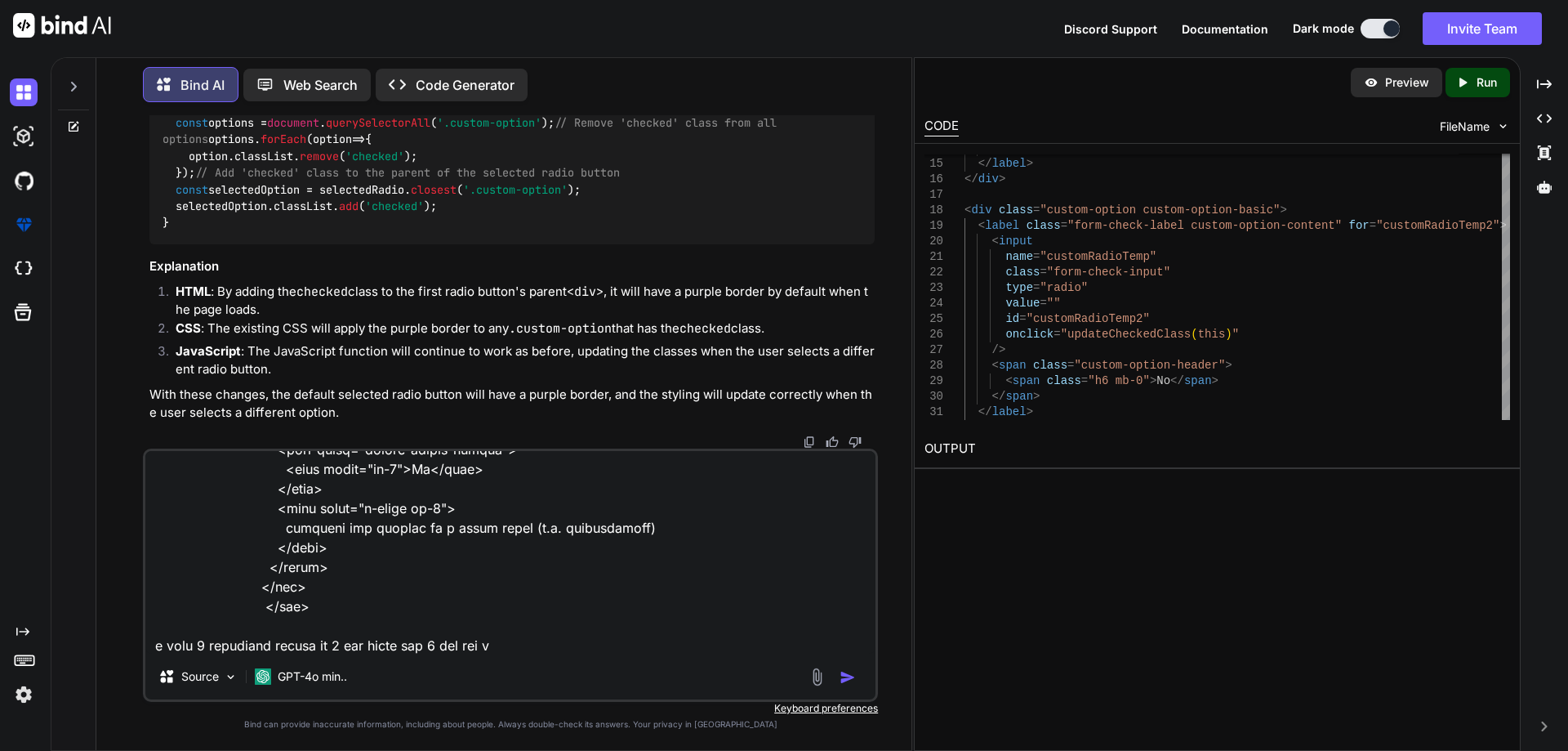
type textarea "x"
type textarea "<div class="mb-3"> <label for="business-website" class="label-common text-start…"
type textarea "x"
type textarea "<div class="mb-3"> <label for="business-website" class="label-common text-start…"
type textarea "x"
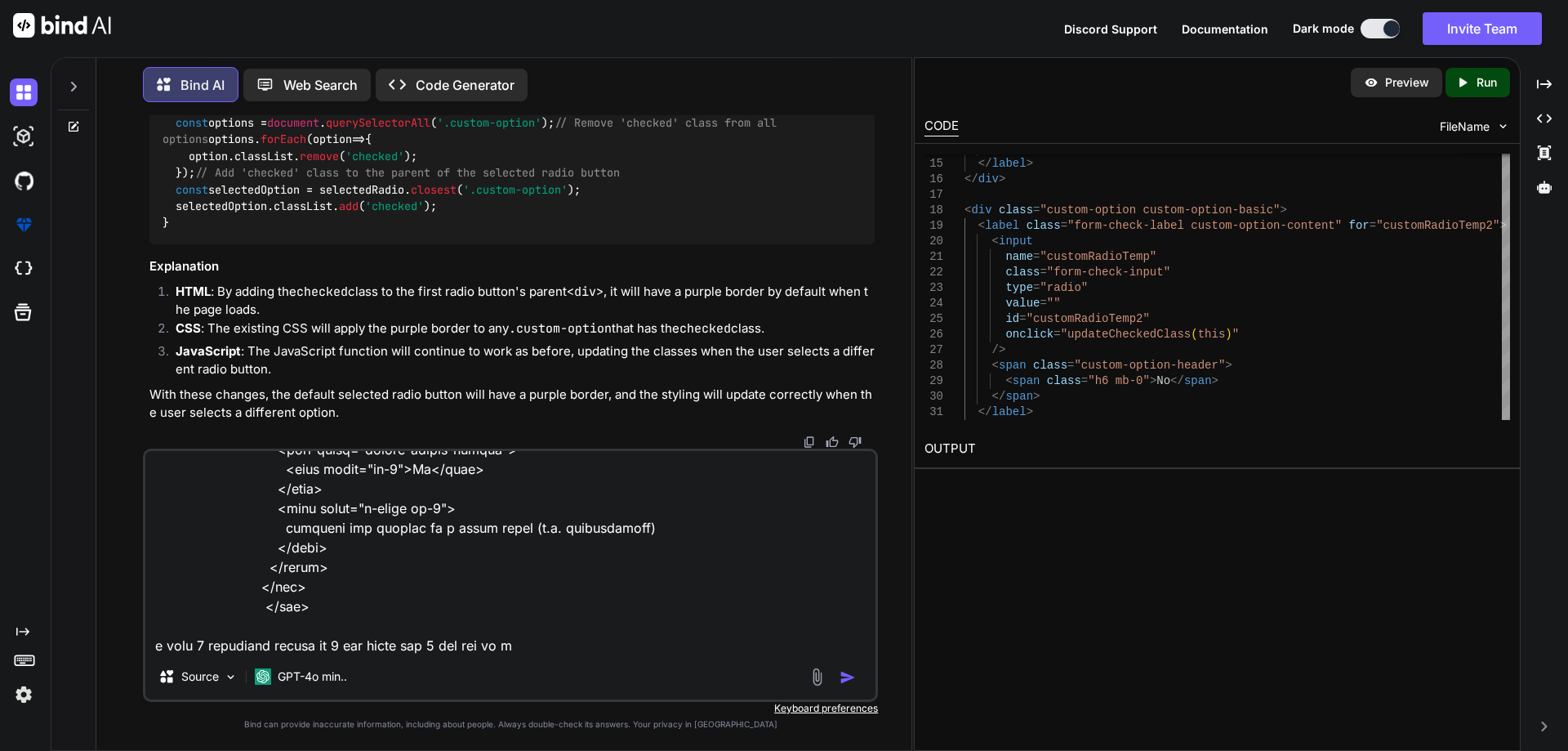
type textarea "<div class="mb-3"> <label for="business-website" class="label-common text-start…"
type textarea "x"
type textarea "<div class="mb-3"> <label for="business-website" class="label-common text-start…"
type textarea "x"
type textarea "<div class="mb-3"> <label for="business-website" class="label-common text-start…"
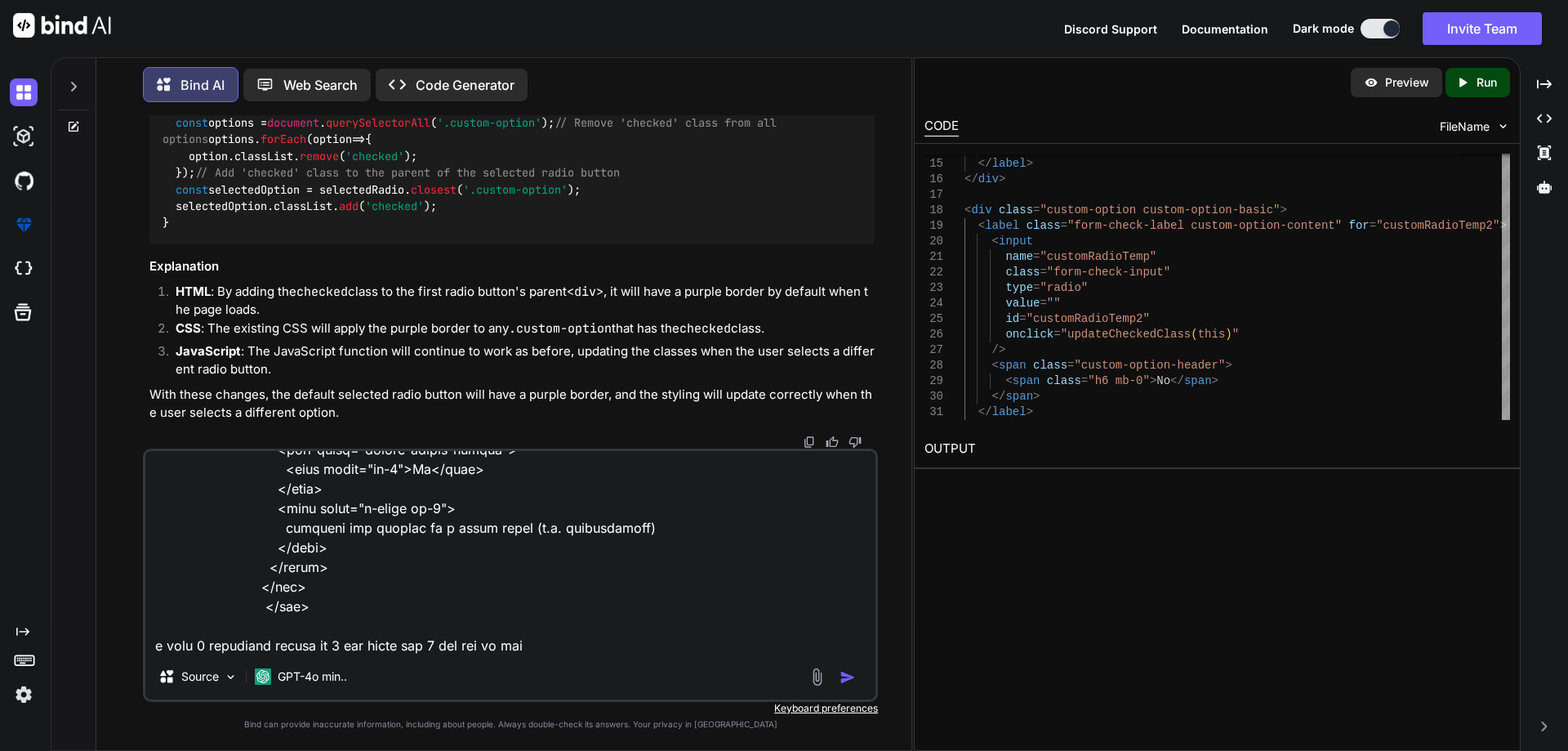
type textarea "x"
type textarea "<div class="mb-3"> <label for="business-website" class="label-common text-start…"
type textarea "x"
type textarea "<div class="mb-3"> <label for="business-website" class="label-common text-start…"
type textarea "x"
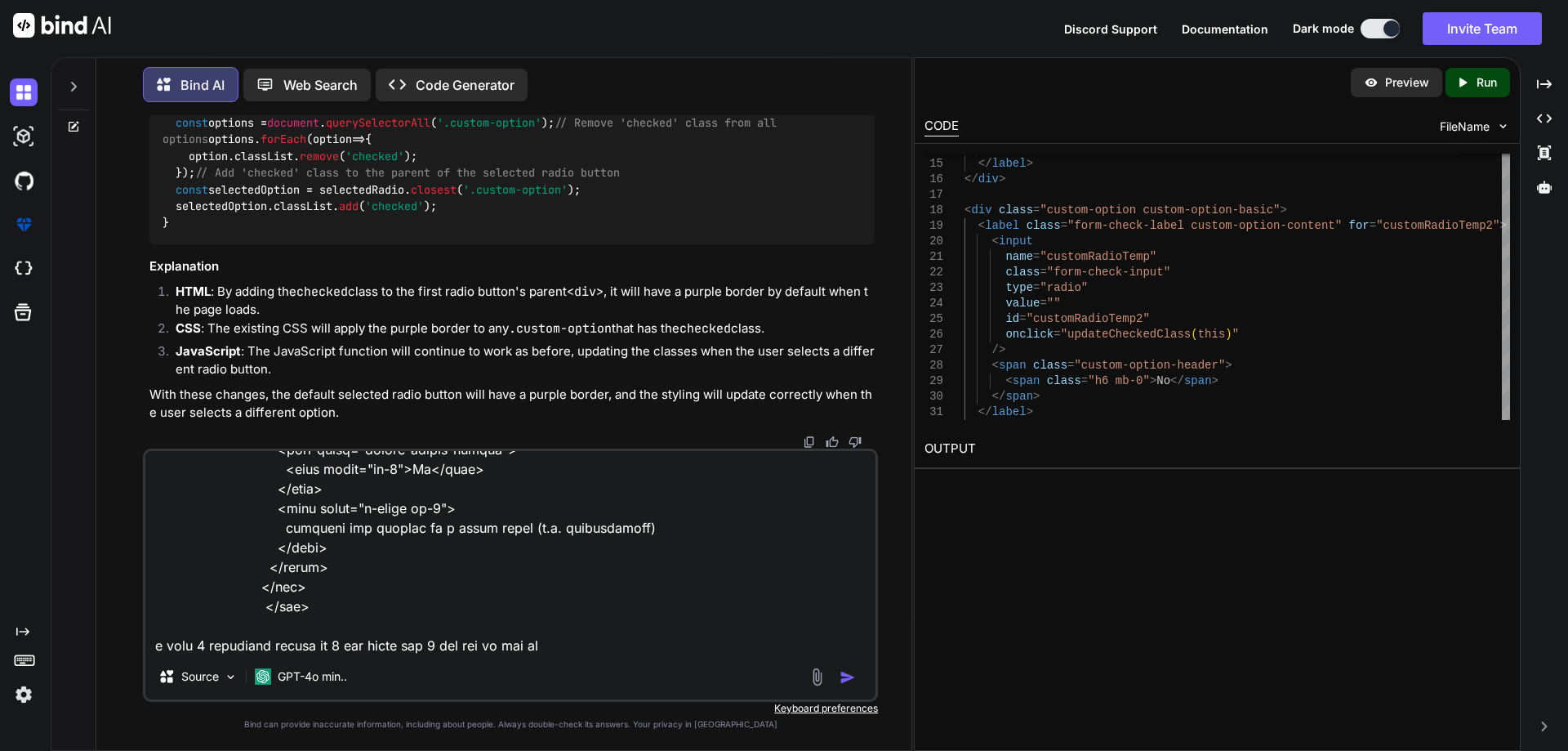
type textarea "<div class="mb-3"> <label for="business-website" class="label-common text-start…"
type textarea "x"
type textarea "<div class="mb-3"> <label for="business-website" class="label-common text-start…"
type textarea "x"
type textarea "<div class="mb-3"> <label for="business-website" class="label-common text-start…"
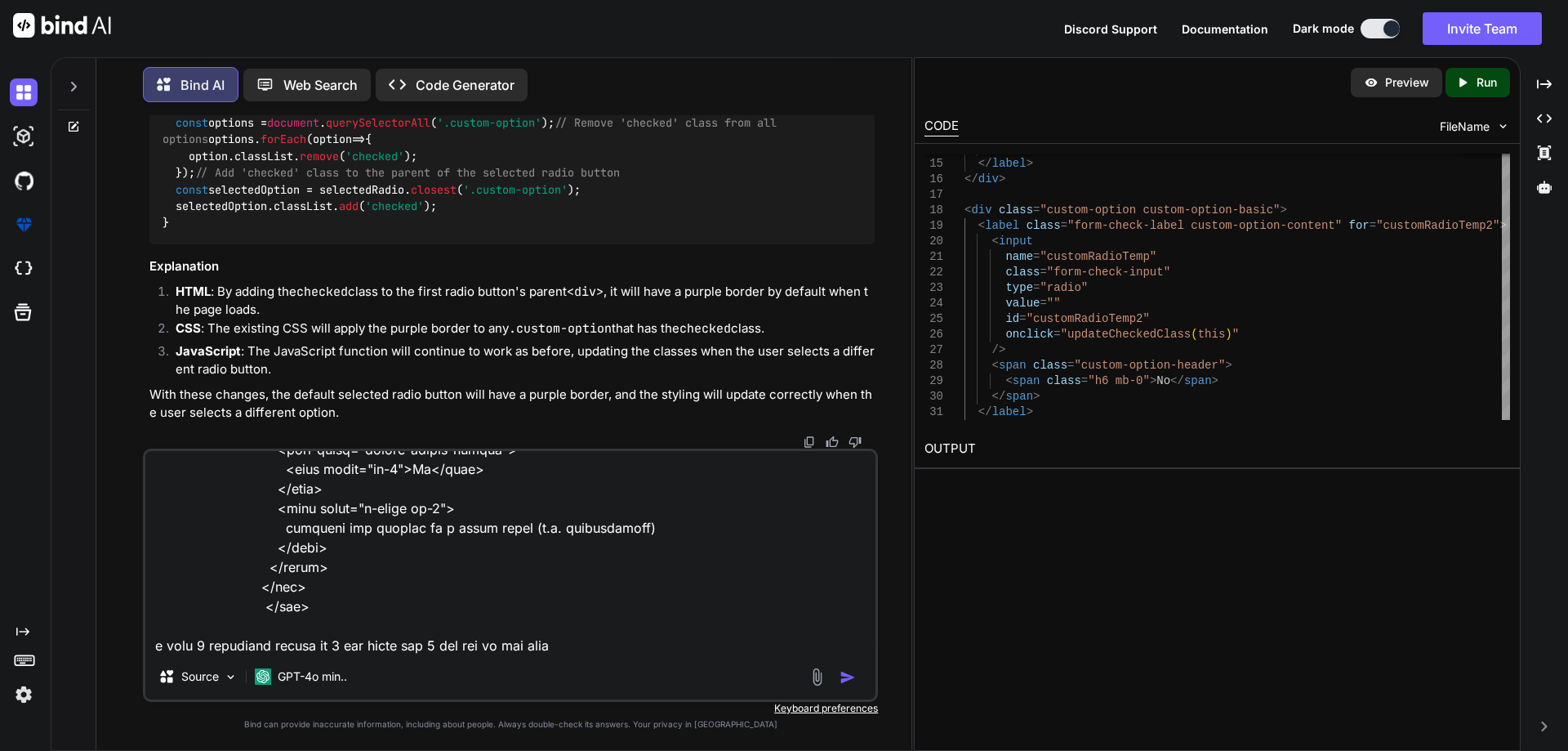
type textarea "x"
type textarea "<div class="mb-3"> <label for="business-website" class="label-common text-start…"
type textarea "x"
type textarea "<div class="mb-3"> <label for="business-website" class="label-common text-start…"
type textarea "x"
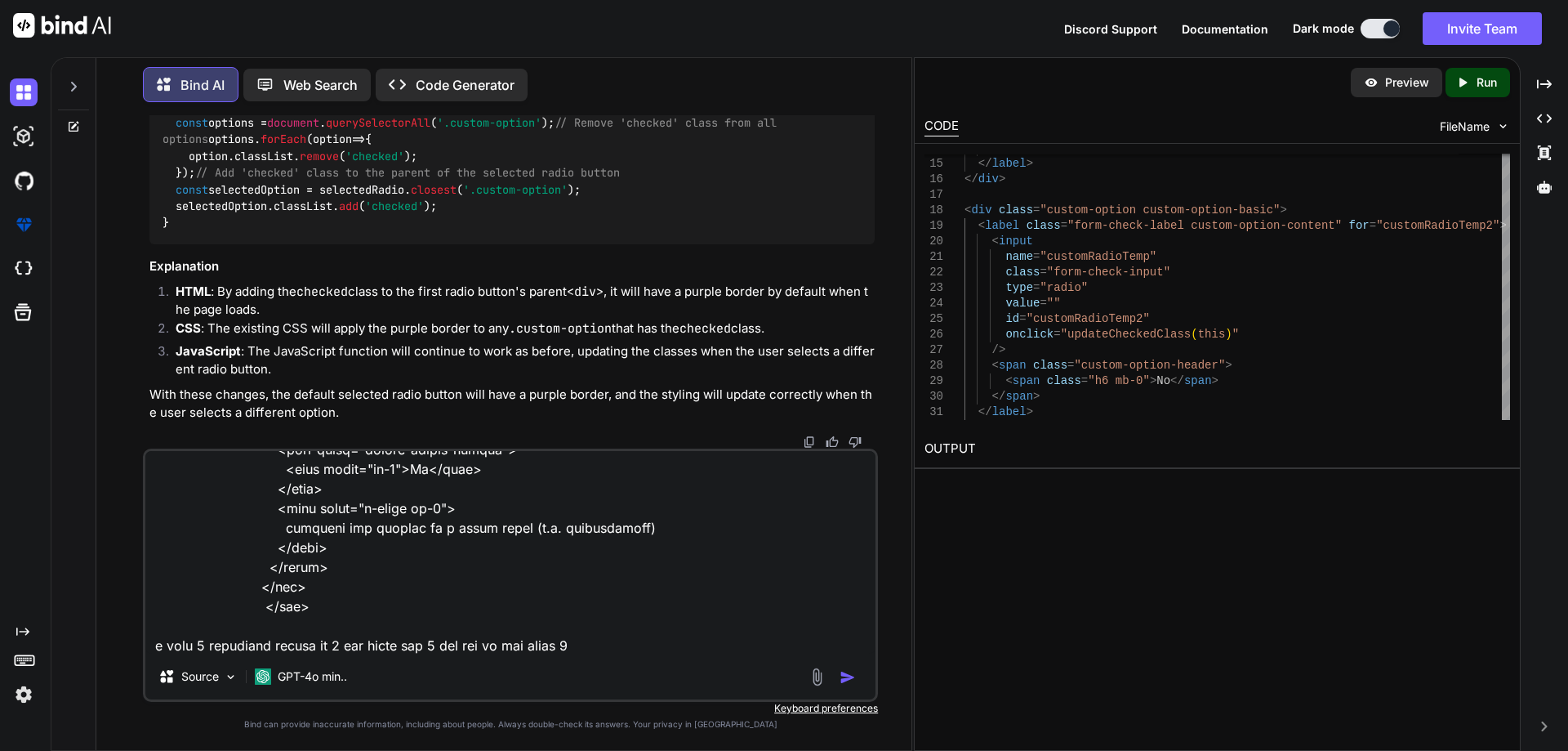
type textarea "<div class="mb-3"> <label for="business-website" class="label-common text-start…"
type textarea "x"
type textarea "<div class="mb-3"> <label for="business-website" class="label-common text-start…"
type textarea "x"
type textarea "<div class="mb-3"> <label for="business-website" class="label-common text-start…"
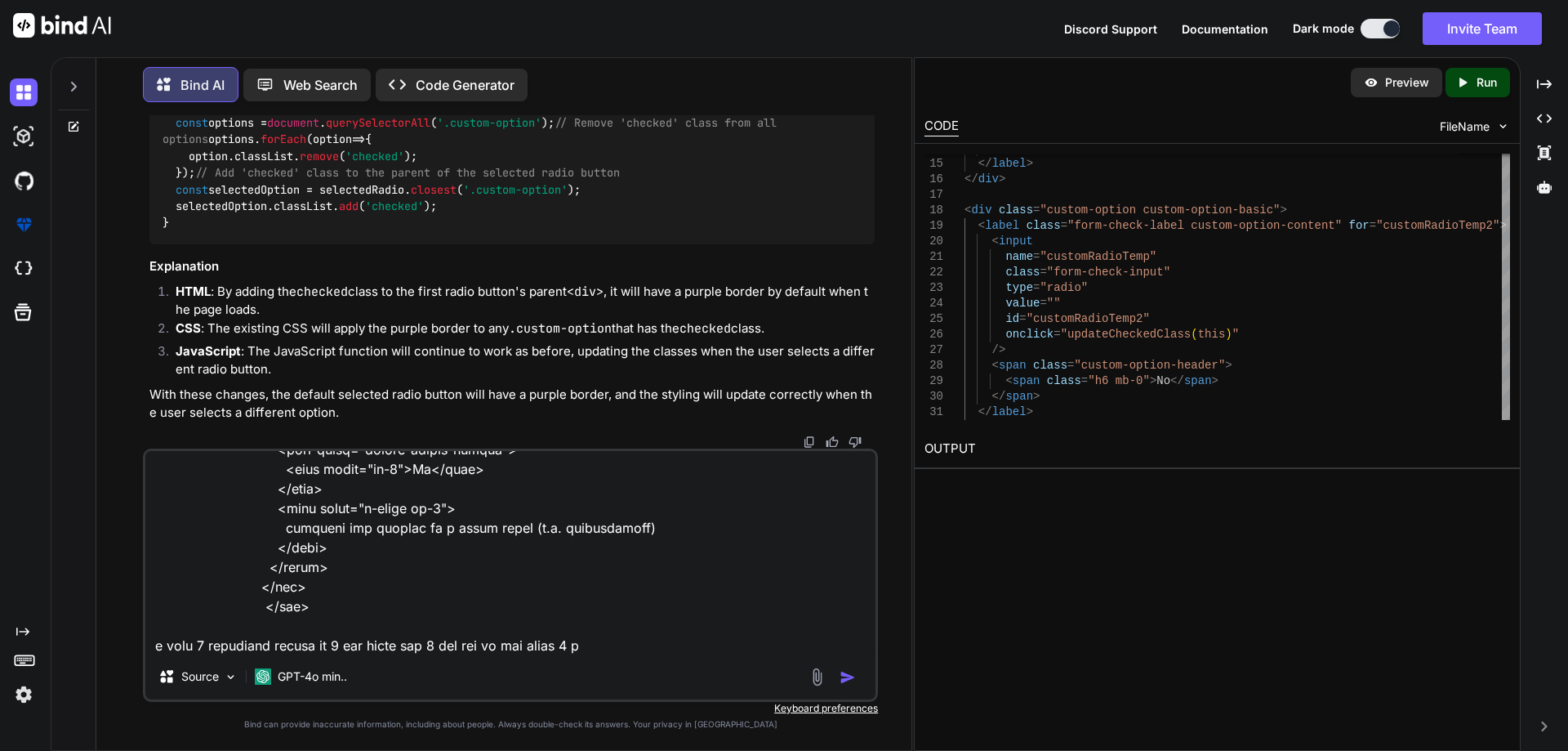
type textarea "x"
type textarea "<div class="mb-3"> <label for="business-website" class="label-common text-start…"
type textarea "x"
type textarea "<div class="mb-3"> <label for="business-website" class="label-common text-start…"
type textarea "x"
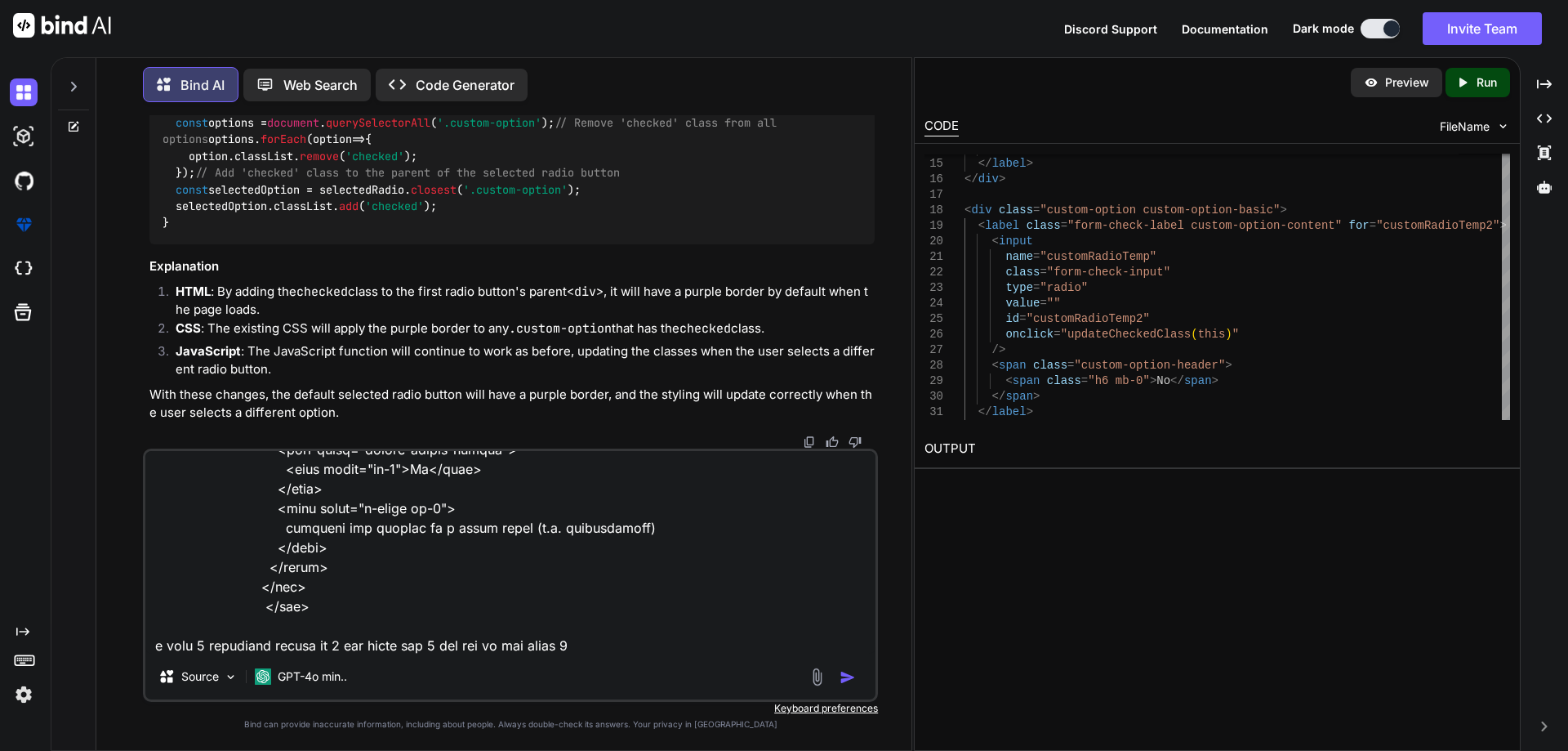
type textarea "<div class="mb-3"> <label for="business-website" class="label-common text-start…"
type textarea "x"
type textarea "<div class="mb-3"> <label for="business-website" class="label-common text-start…"
type textarea "x"
type textarea "<div class="mb-3"> <label for="business-website" class="label-common text-start…"
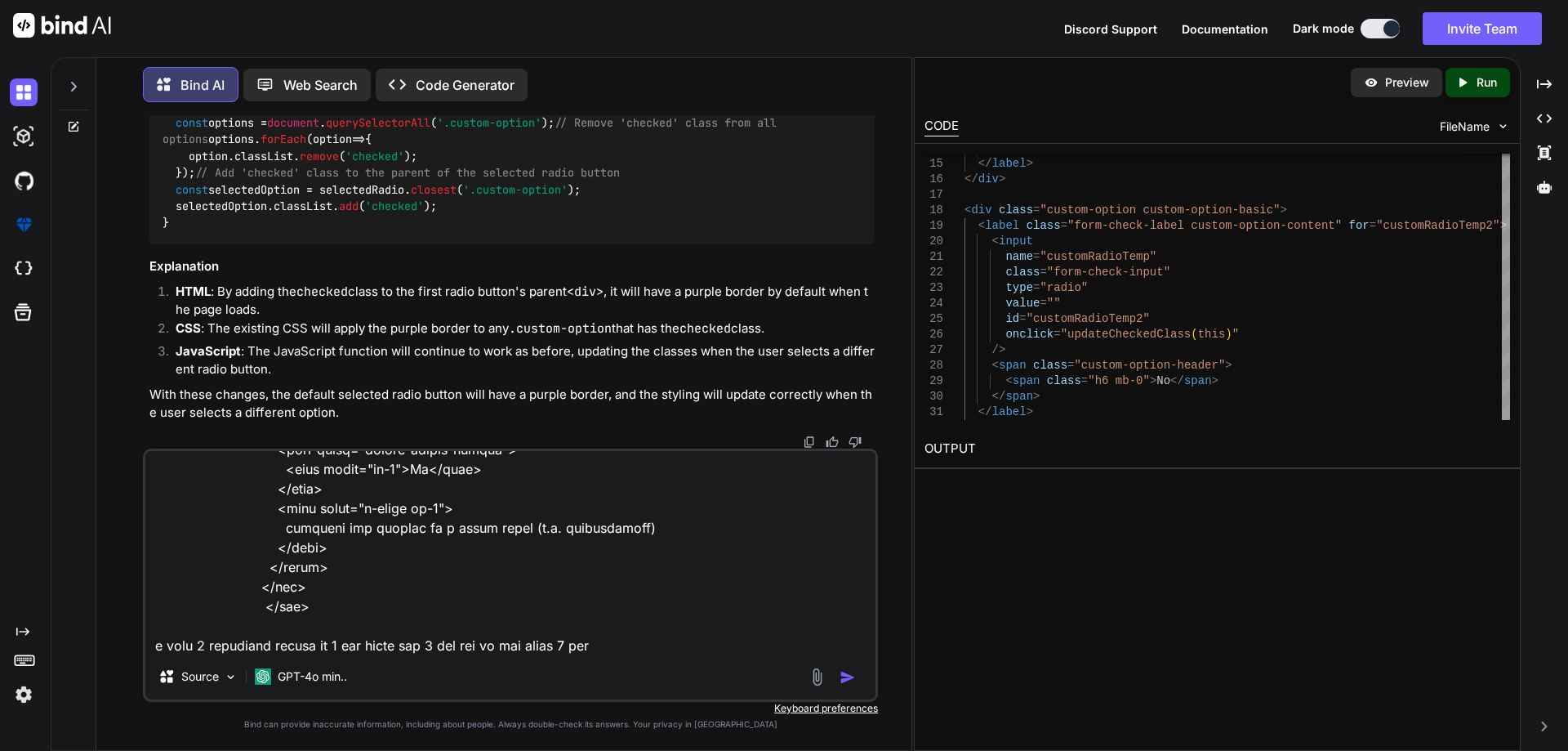
type textarea "x"
type textarea "<div class="mb-3"> <label for="business-website" class="label-common text-start…"
type textarea "x"
type textarea "<div class="mb-3"> <label for="business-website" class="label-common text-start…"
type textarea "x"
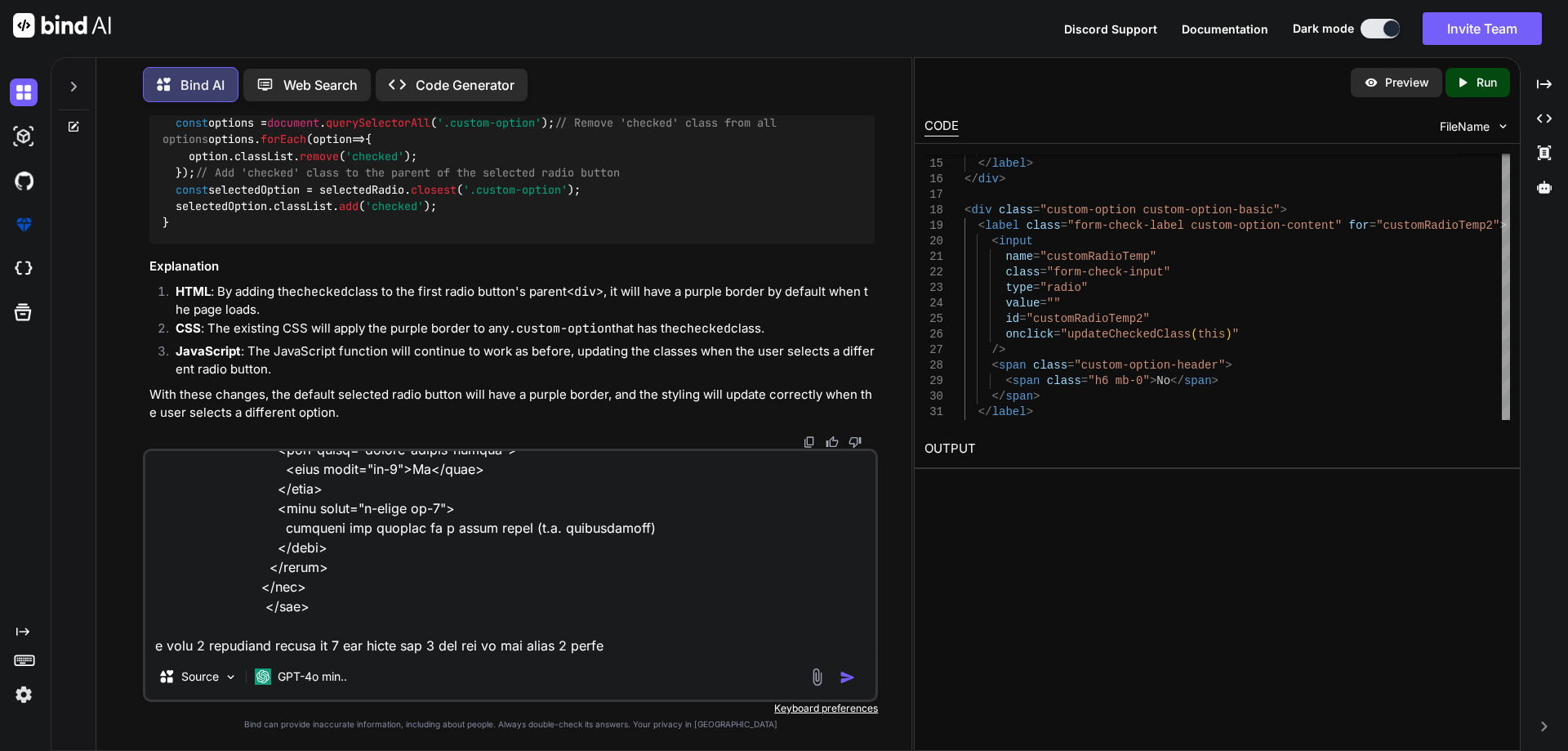
type textarea "<div class="mb-3"> <label for="business-website" class="label-common text-start…"
type textarea "x"
type textarea "<div class="mb-3"> <label for="business-website" class="label-common text-start…"
type textarea "x"
type textarea "<div class="mb-3"> <label for="business-website" class="label-common text-start…"
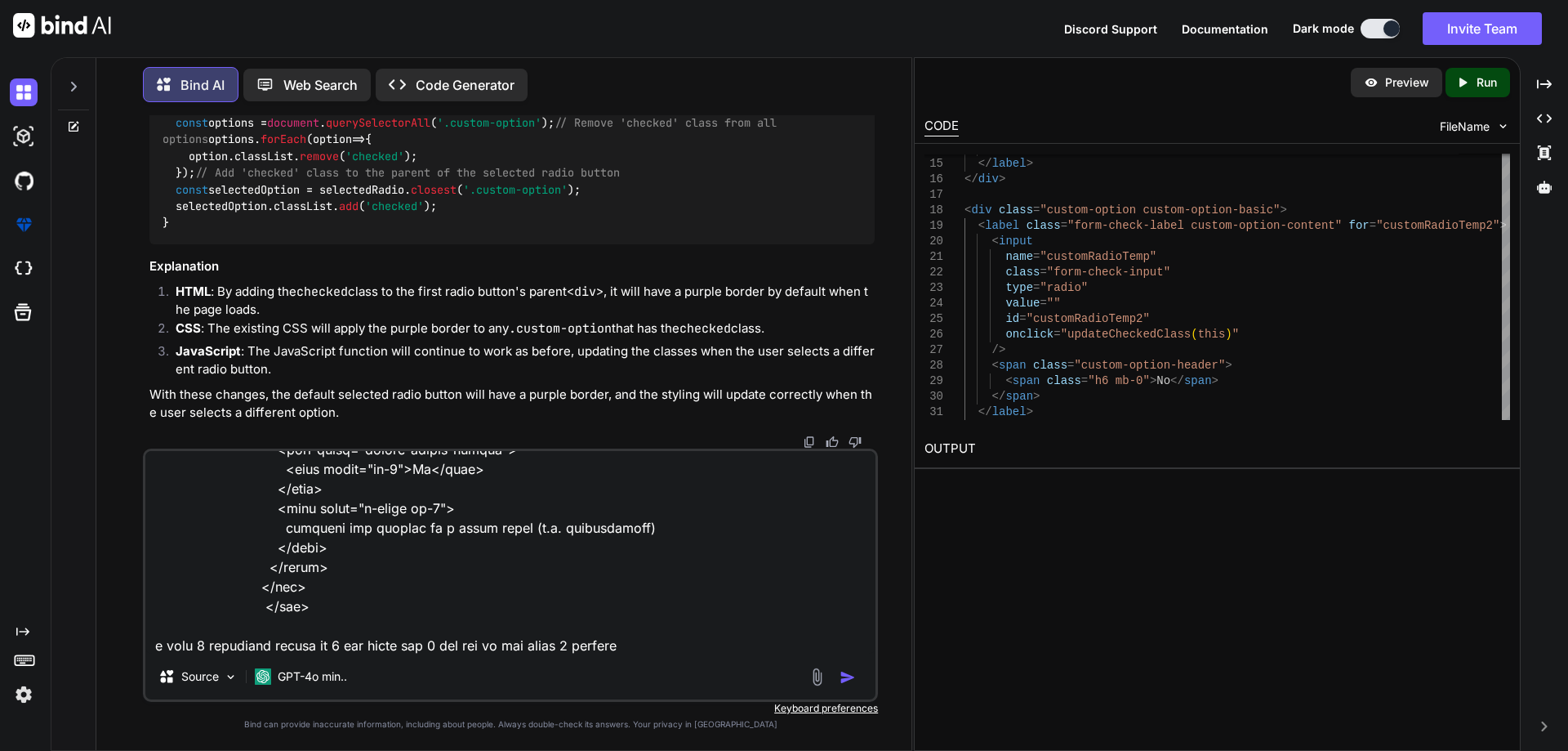
type textarea "x"
type textarea "<div class="mb-3"> <label for="business-website" class="label-common text-start…"
type textarea "x"
type textarea "<div class="mb-3"> <label for="business-website" class="label-common text-start…"
type textarea "x"
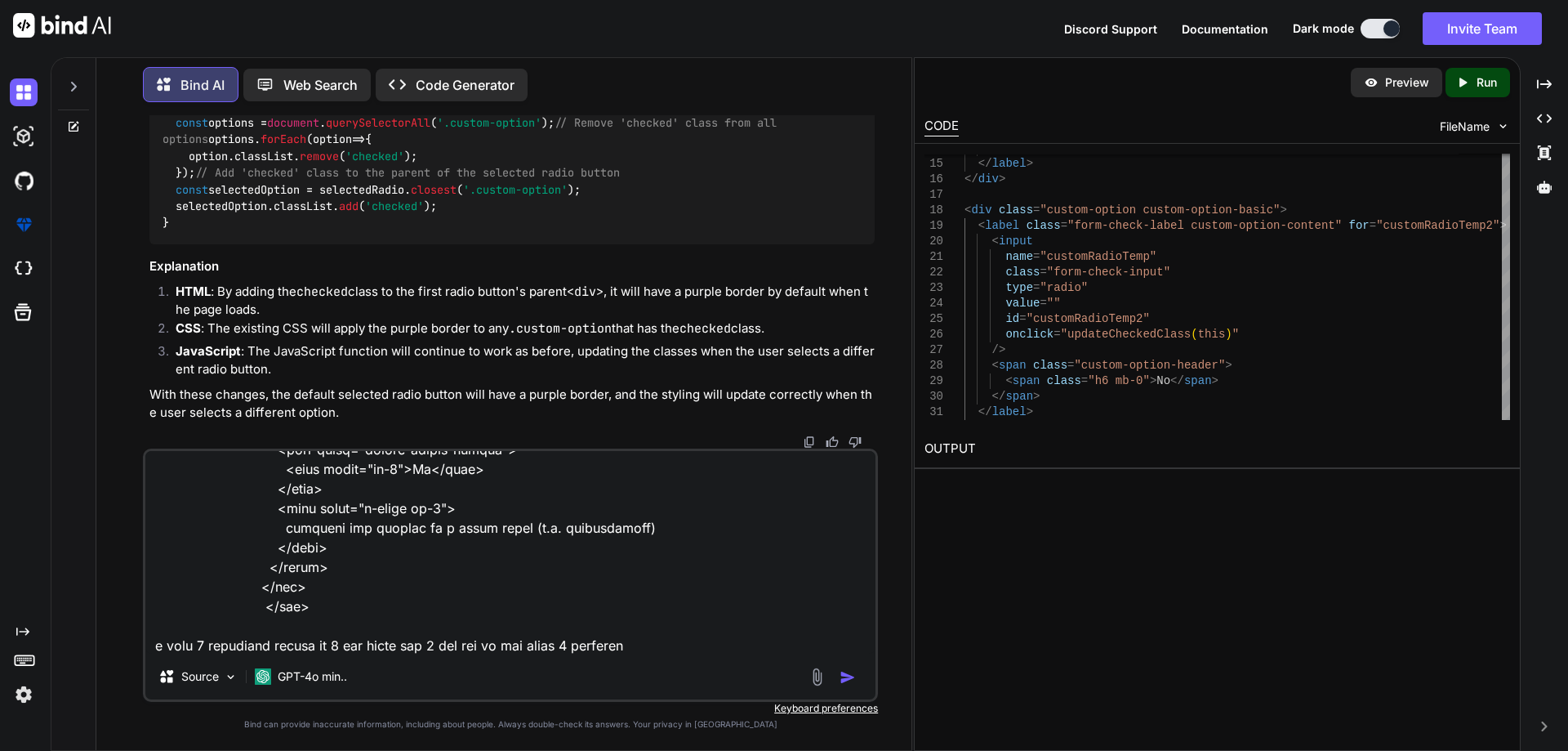
type textarea "<div class="mb-3"> <label for="business-website" class="label-common text-start…"
type textarea "x"
type textarea "<div class="mb-3"> <label for="business-website" class="label-common text-start…"
type textarea "x"
type textarea "<div class="mb-3"> <label for="business-website" class="label-common text-start…"
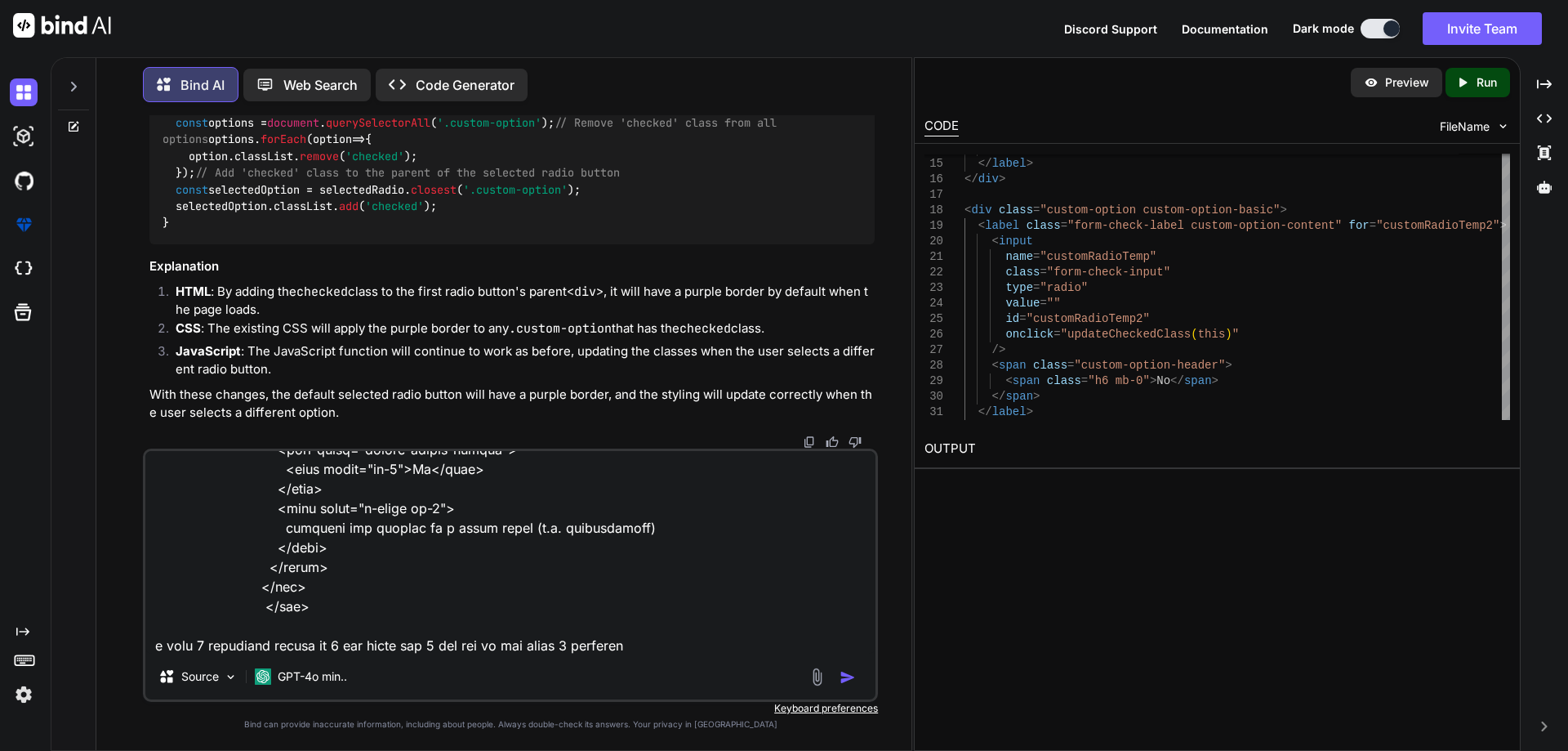
type textarea "x"
type textarea "<div class="mb-3"> <label for="business-website" class="label-common text-start…"
type textarea "x"
type textarea "<div class="mb-3"> <label for="business-website" class="label-common text-start…"
type textarea "x"
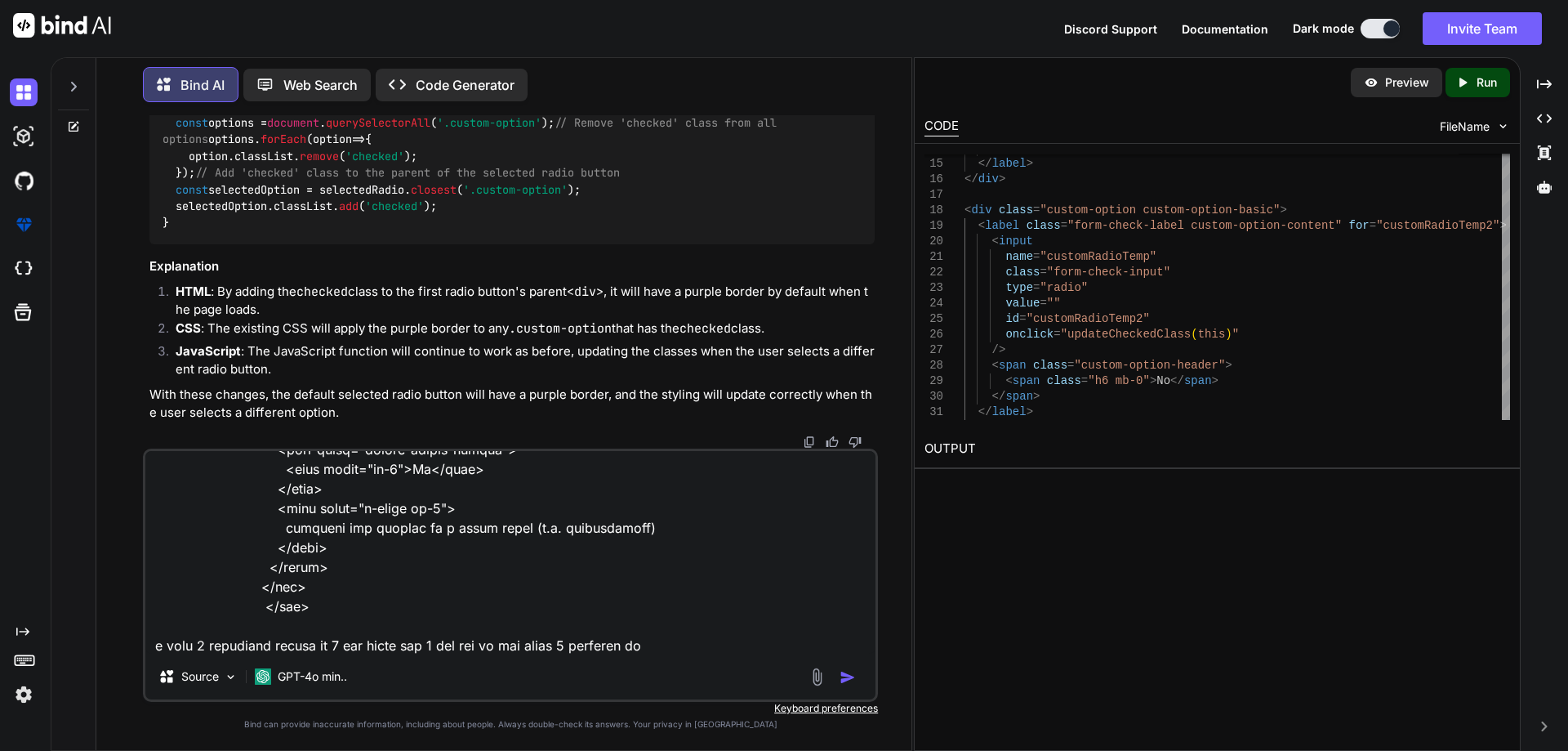
type textarea "<div class="mb-3"> <label for="business-website" class="label-common text-start…"
type textarea "x"
type textarea "<div class="mb-3"> <label for="business-website" class="label-common text-start…"
type textarea "x"
type textarea "<div class="mb-3"> <label for="business-website" class="label-common text-start…"
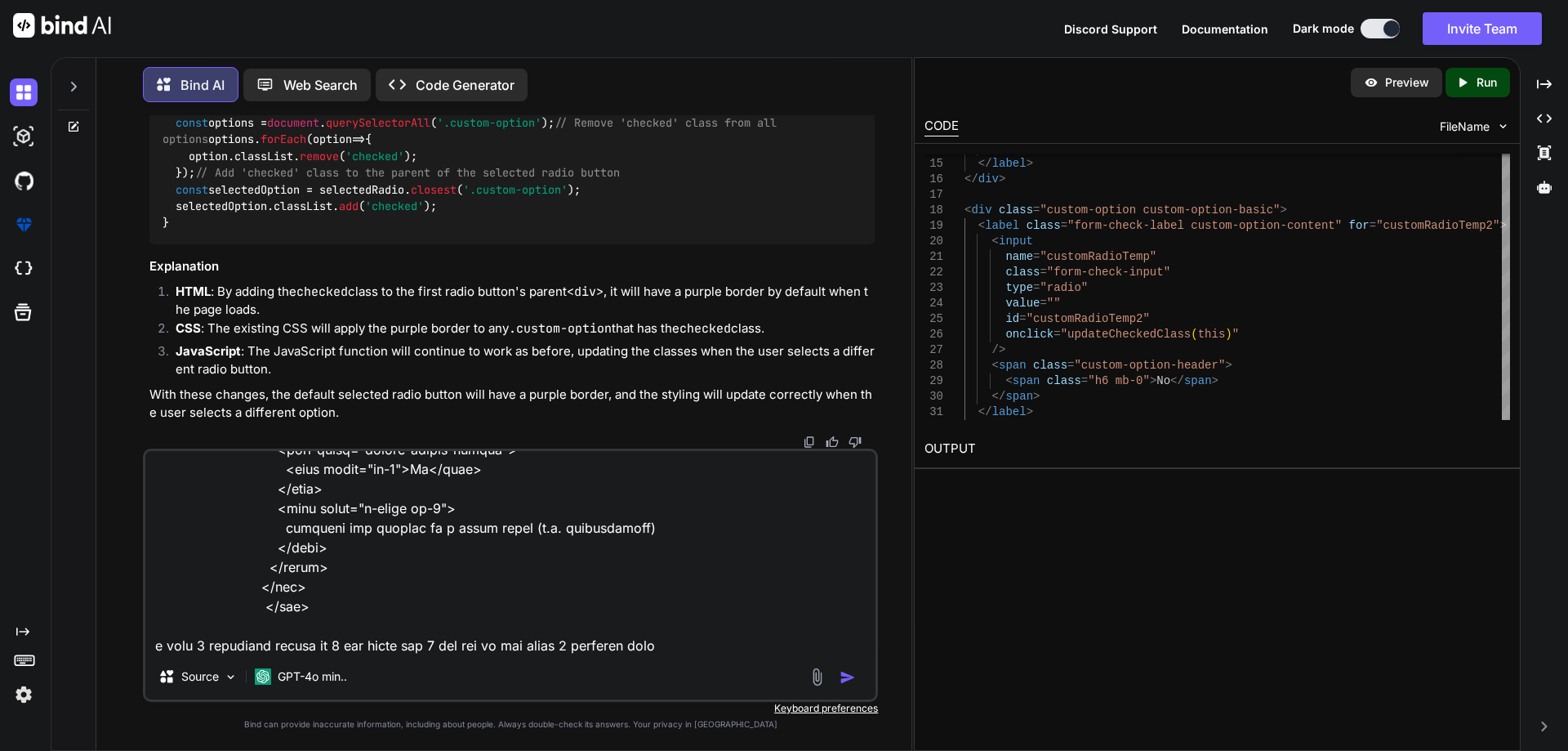
type textarea "x"
type textarea "<div class="mb-3"> <label for="business-website" class="label-common text-start…"
type textarea "x"
type textarea "<div class="mb-3"> <label for="business-website" class="label-common text-start…"
type textarea "x"
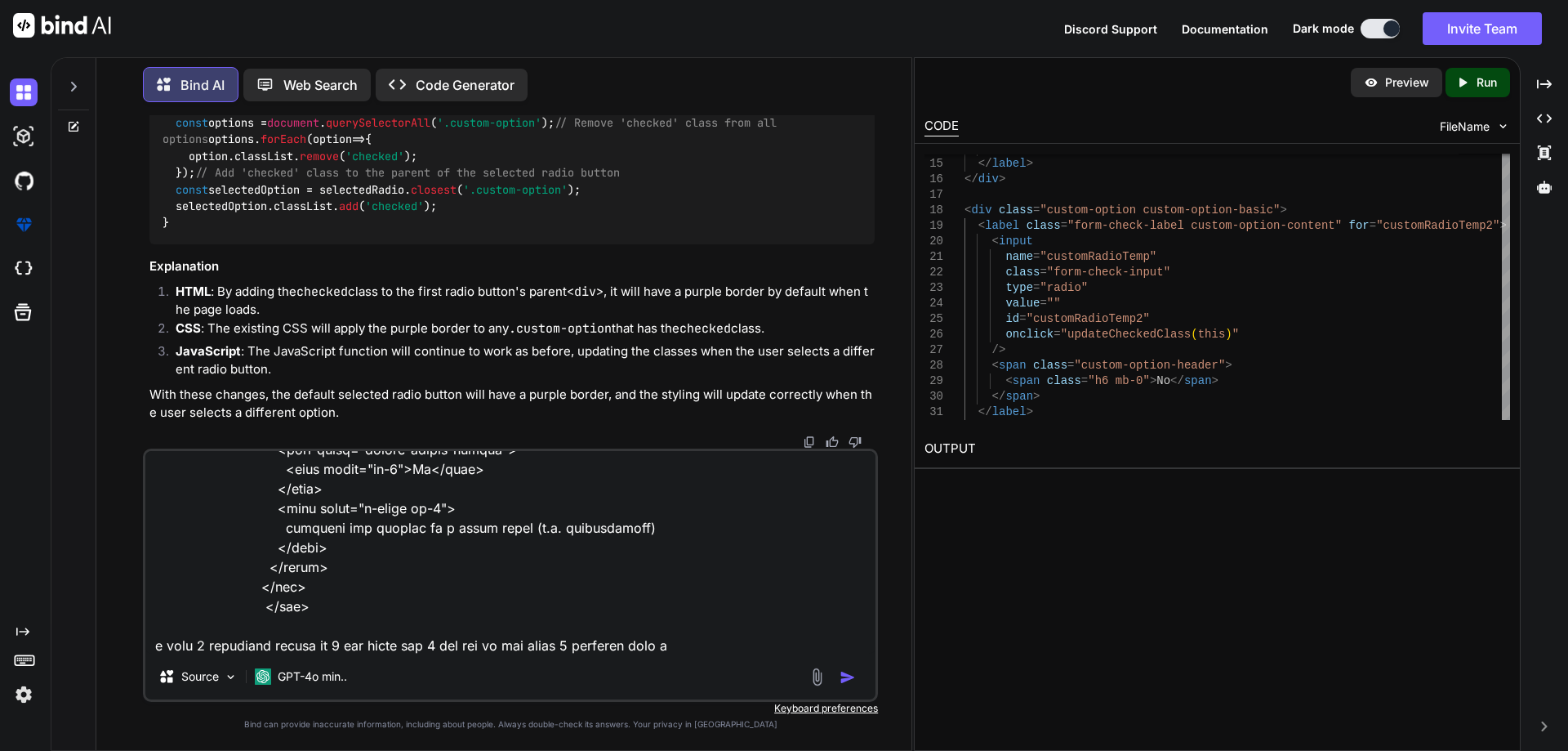
type textarea "<div class="mb-3"> <label for="business-website" class="label-common text-start…"
type textarea "x"
type textarea "<div class="mb-3"> <label for="business-website" class="label-common text-start…"
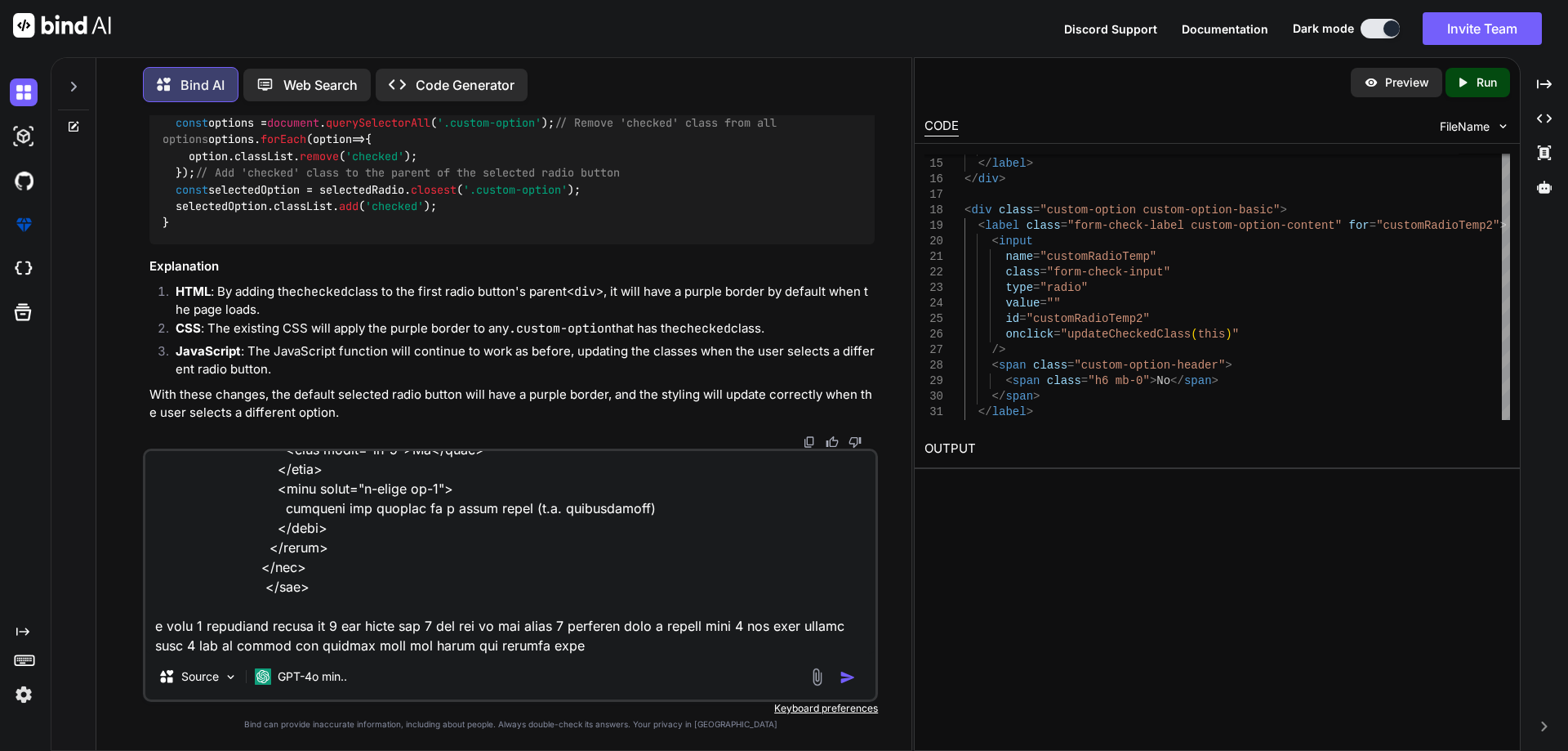
paste textarea "function updateCheckedClass(selectedRadio) { // Get all radio button containers…"
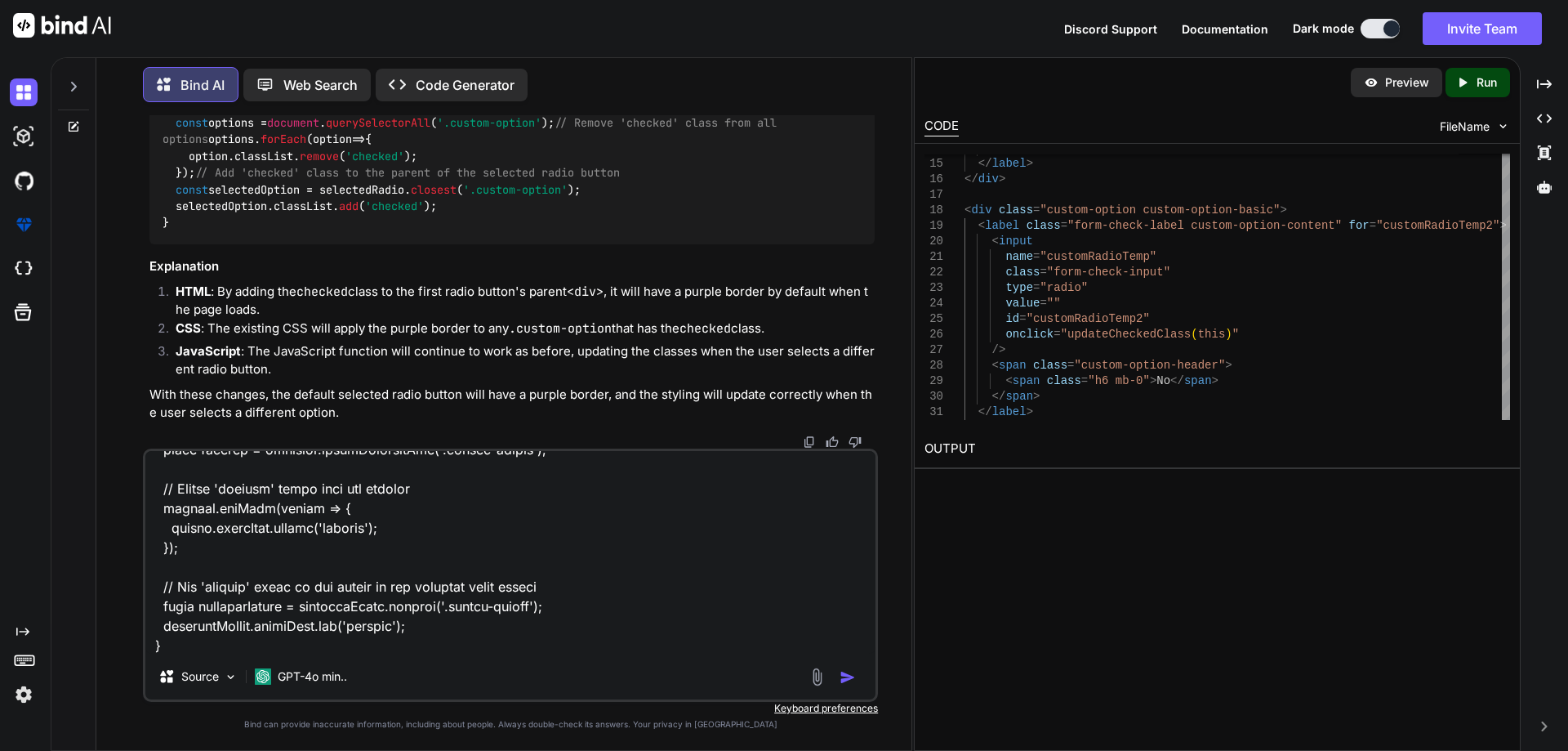
paste textarea ".custom-option.checked .custom-option-content { border: 1px solid #C260FA; /* C…"
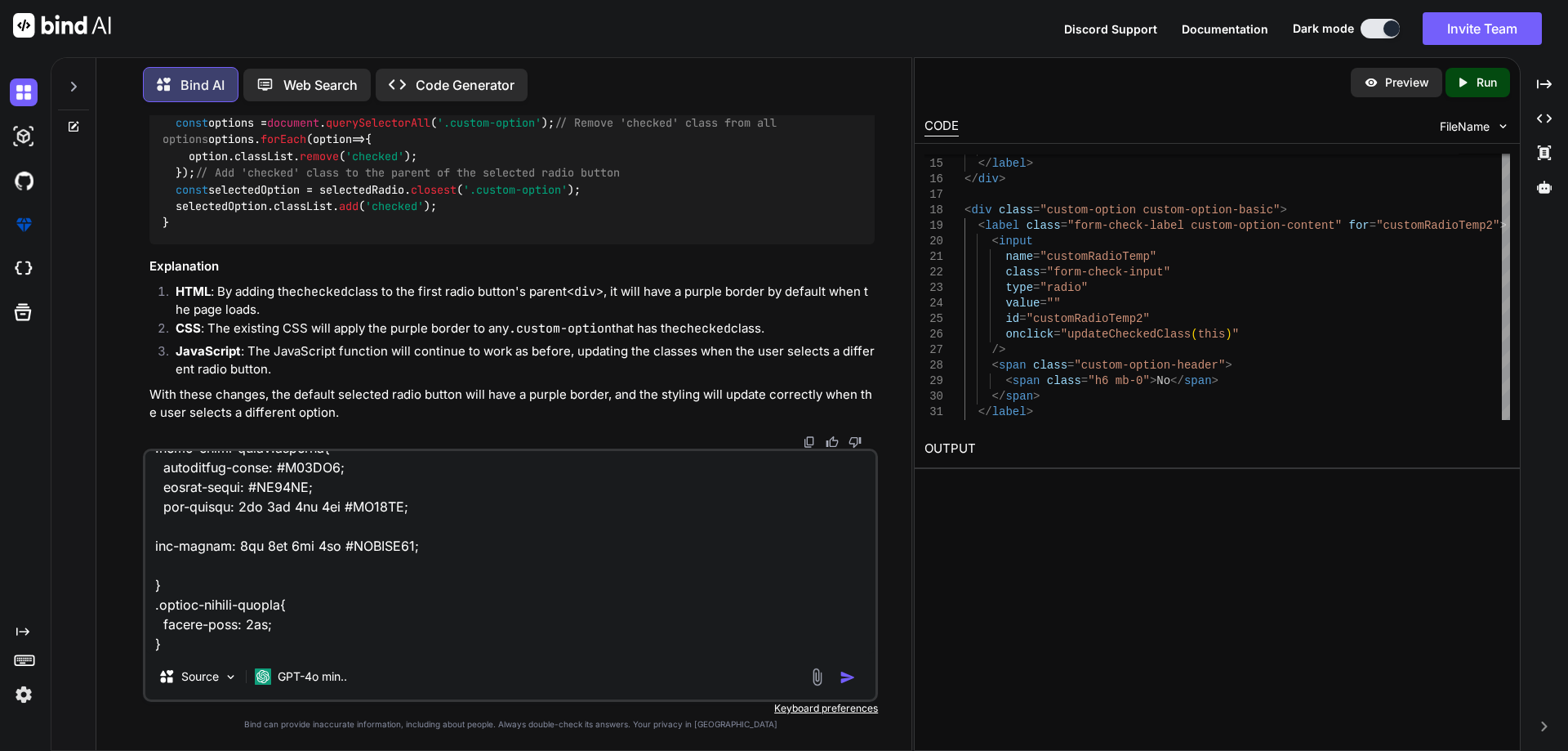
click at [842, 676] on img "button" at bounding box center [848, 678] width 16 height 17
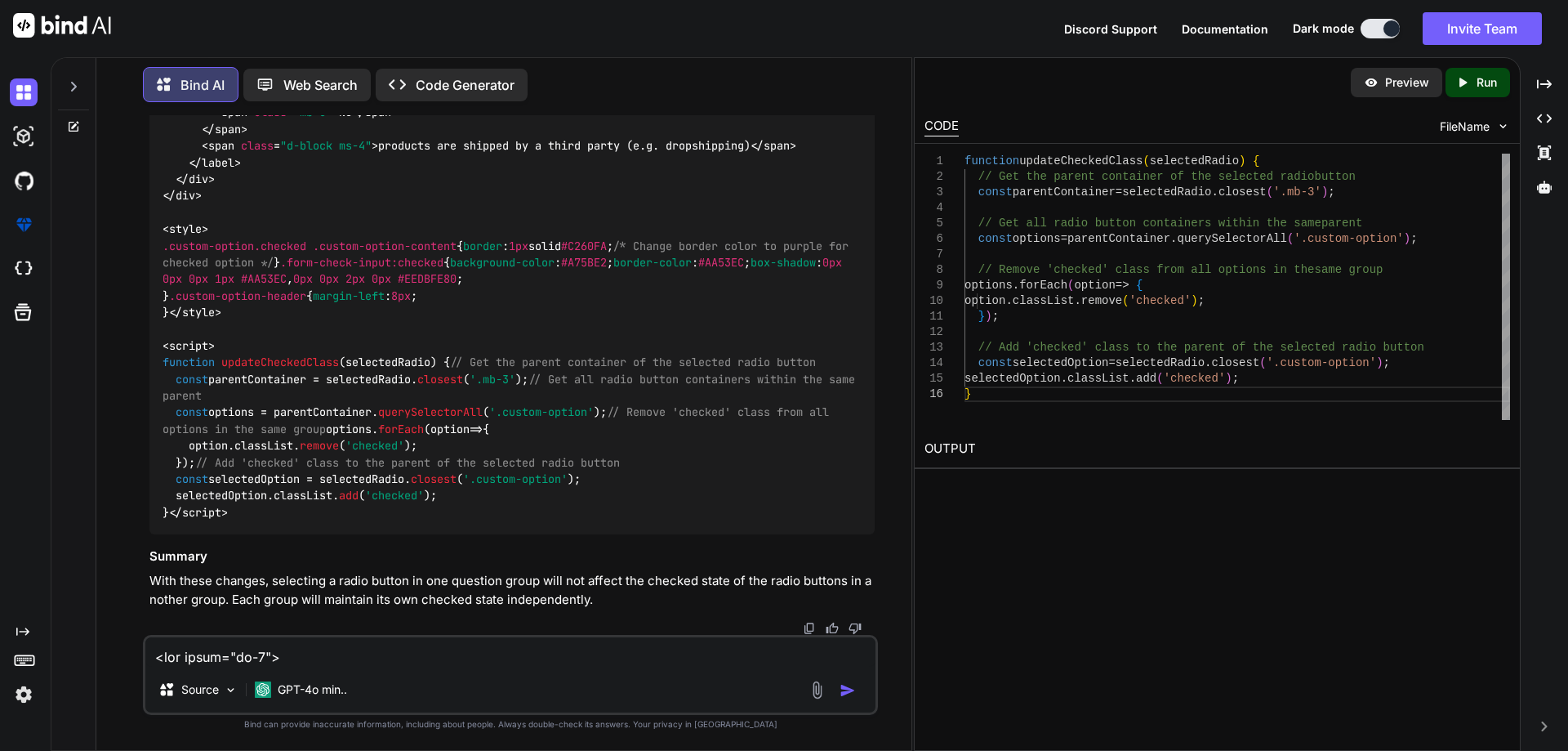
scroll to position [10105, 0]
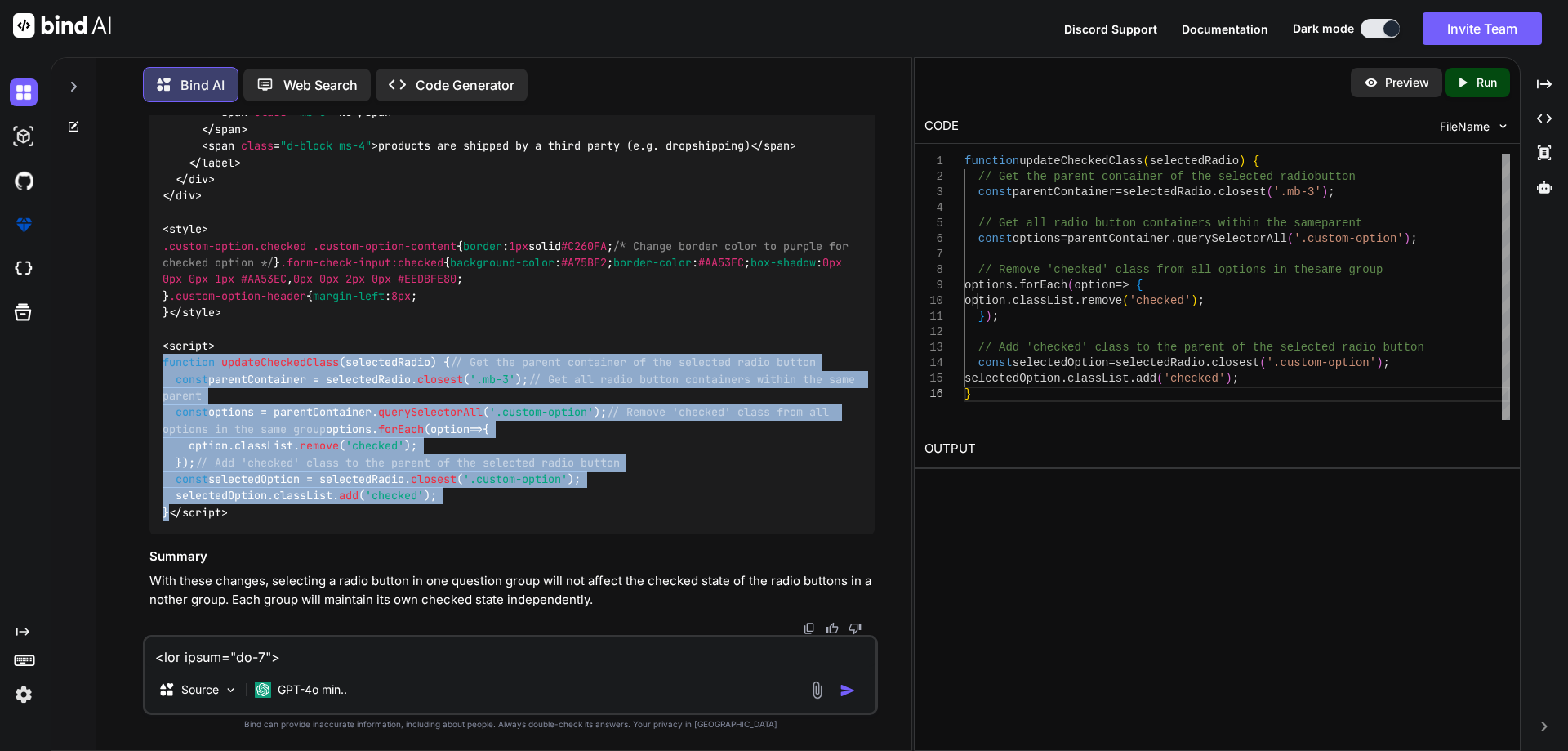
drag, startPoint x: 185, startPoint y: 498, endPoint x: 137, endPoint y: 253, distance: 249.7
click at [137, 253] on div "You Bind AI To add a purple border to the checked radio button, you can use CSS…" at bounding box center [511, 432] width 802 height 635
copy span "function updateCheckedClass ( selectedRadio ) { // Get the parent container of …"
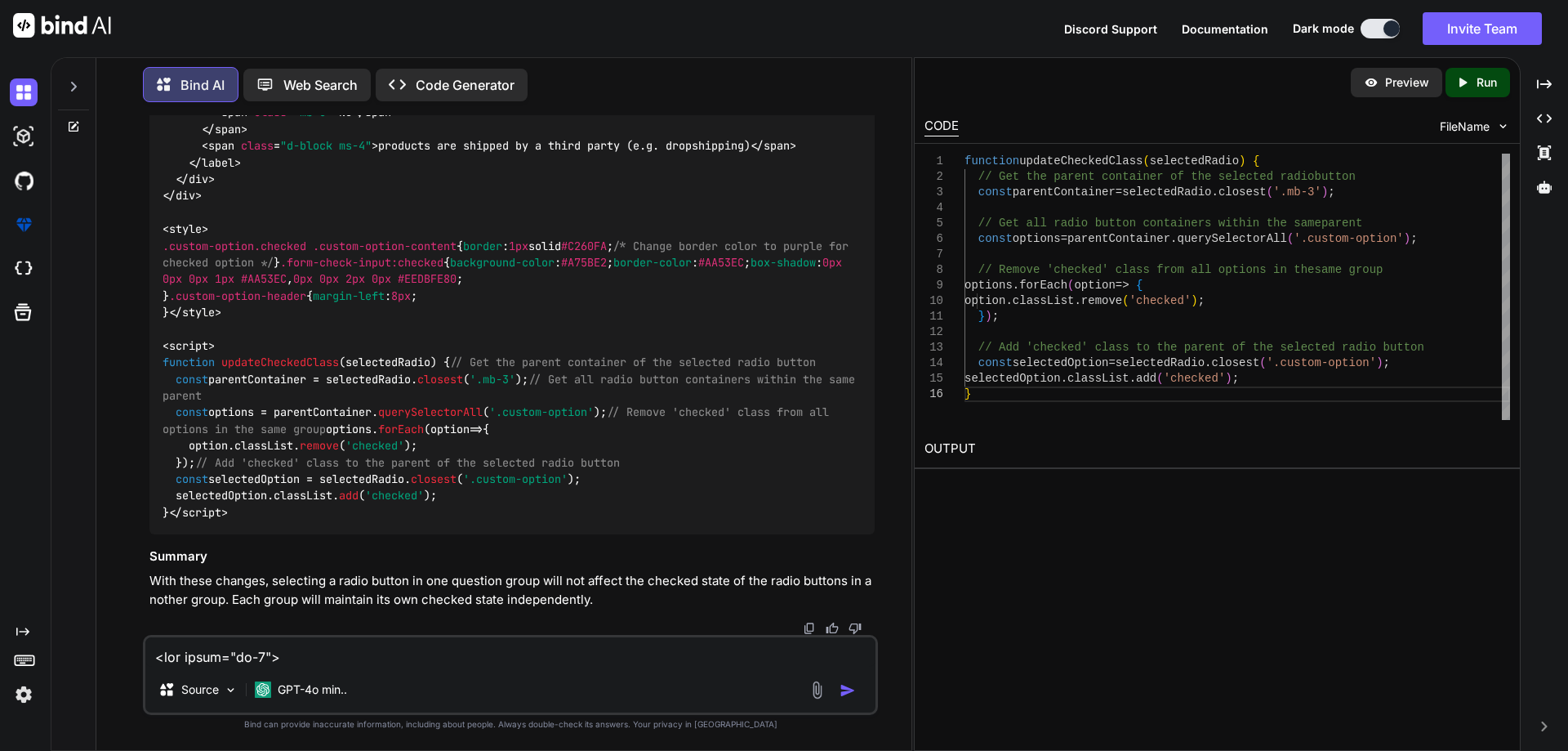
click at [432, 654] on textarea at bounding box center [510, 652] width 730 height 30
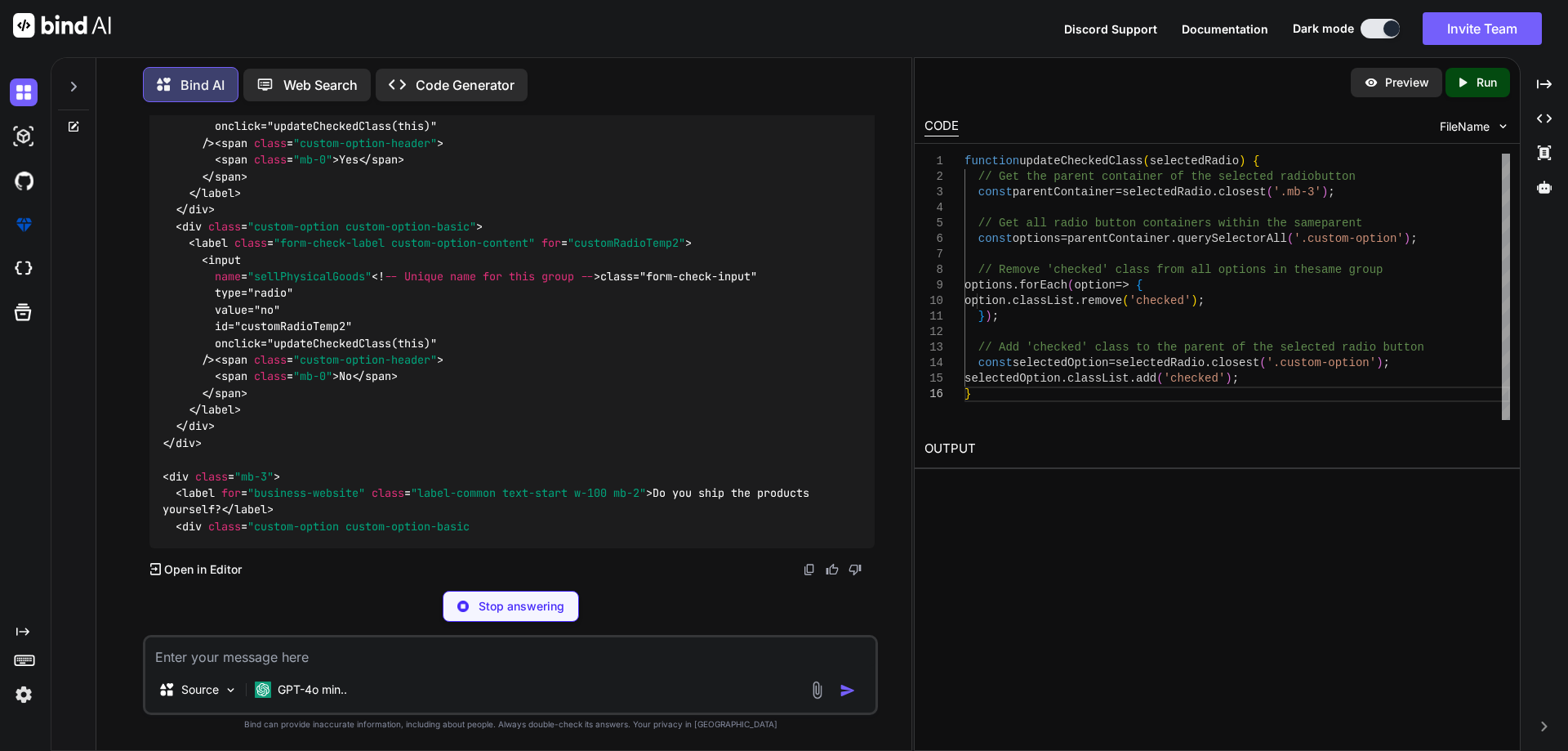
scroll to position [10901, 0]
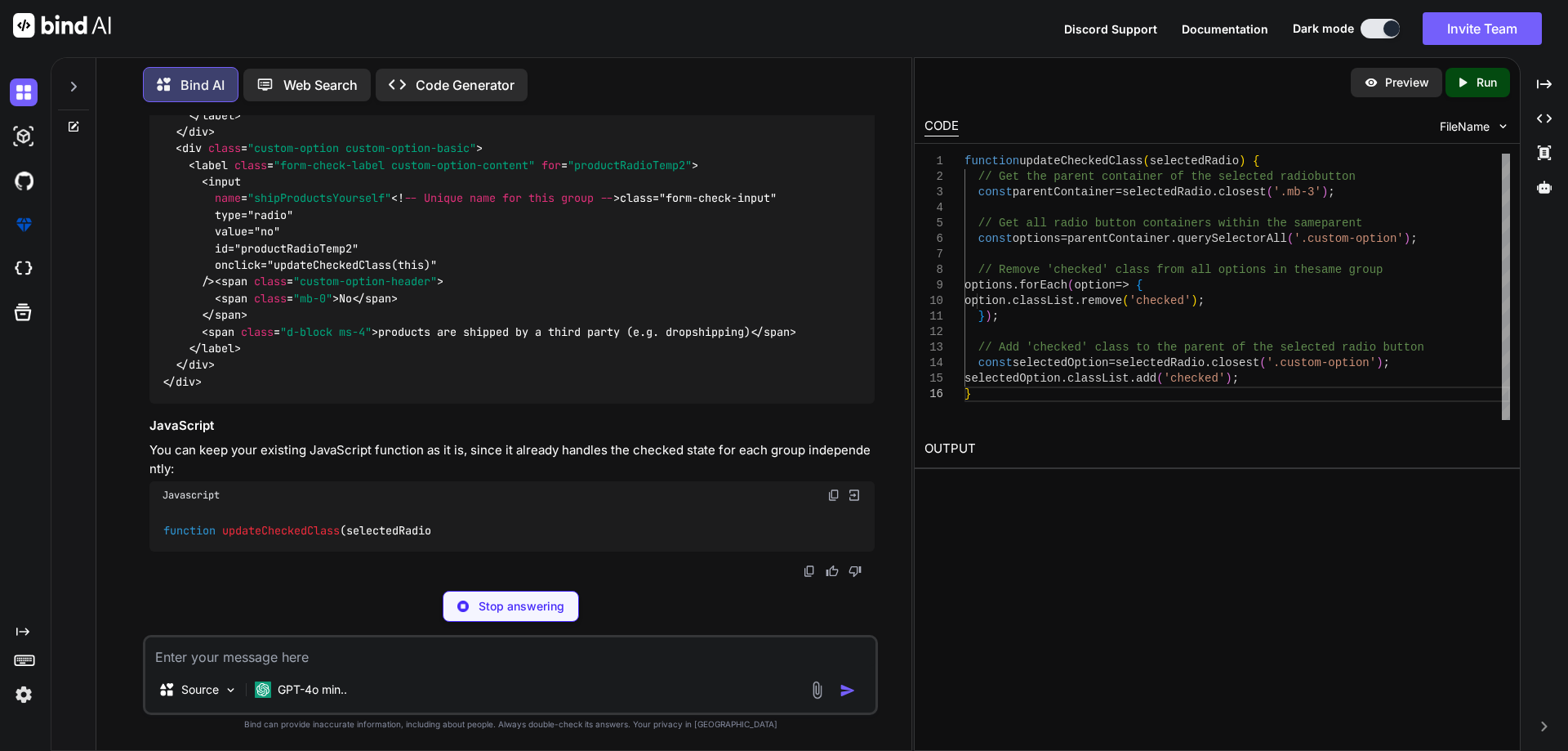
copy span "sellPhysicalGoods"
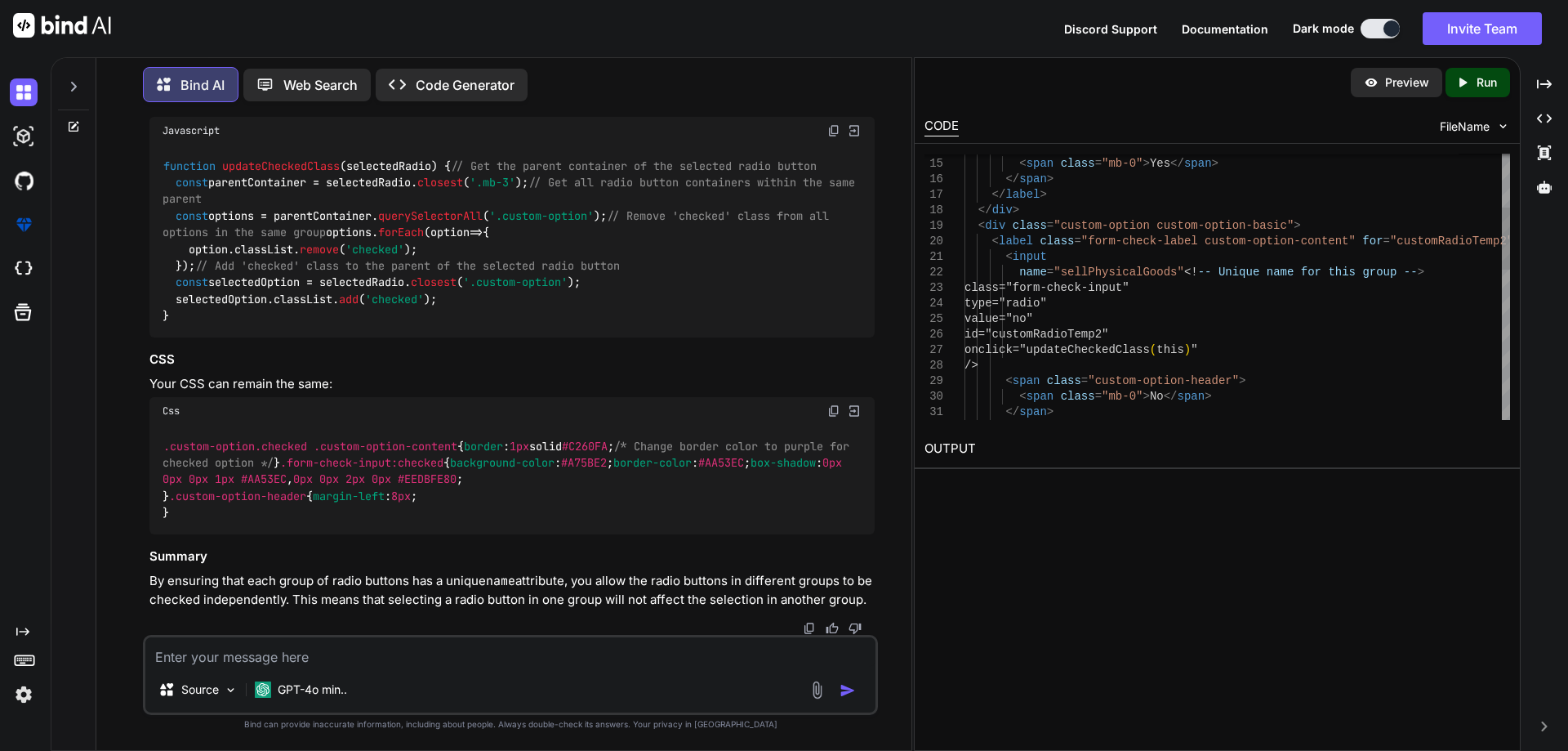
scroll to position [10983, 0]
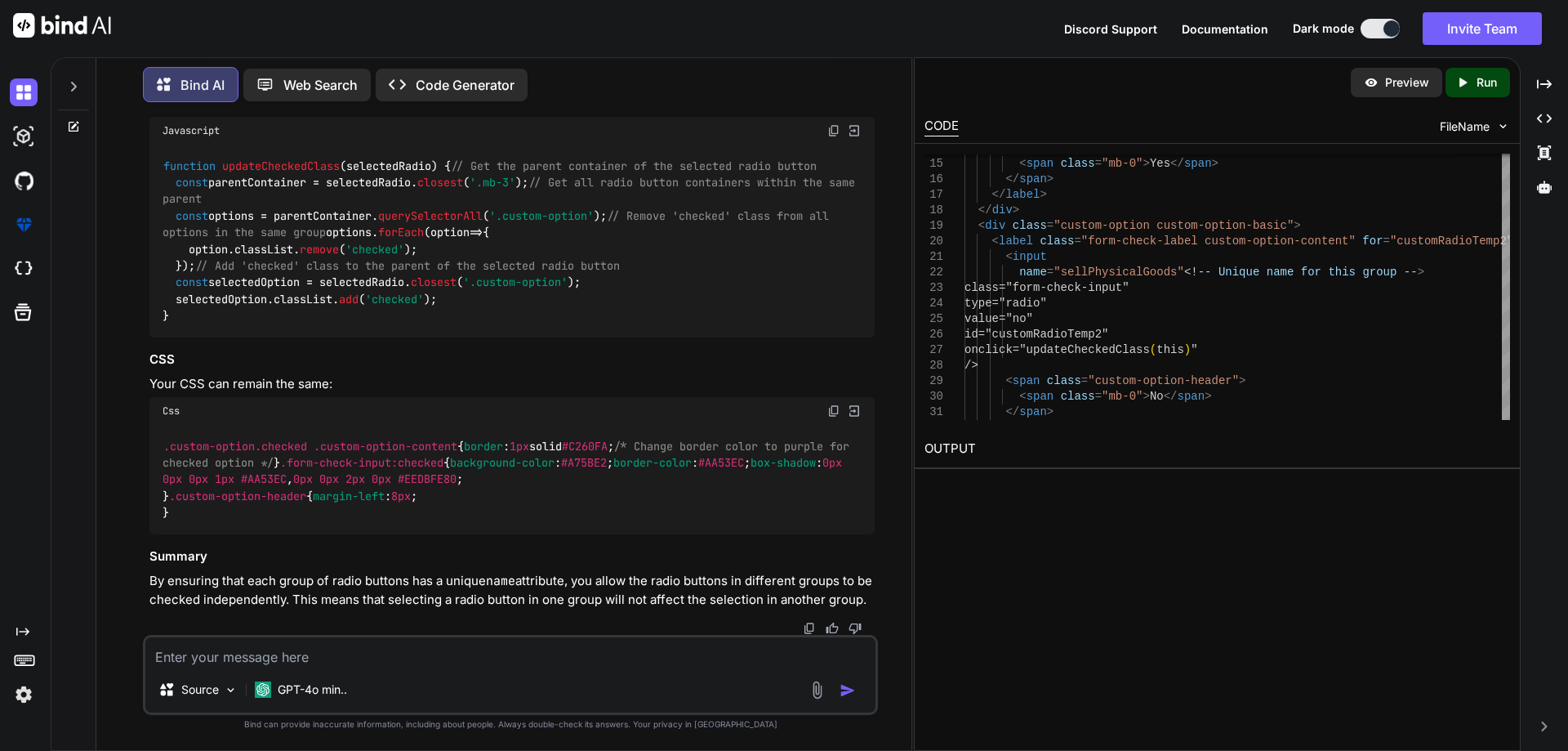
copy span "sellPhysicalGoods"
copy span "shipProductsYourself"
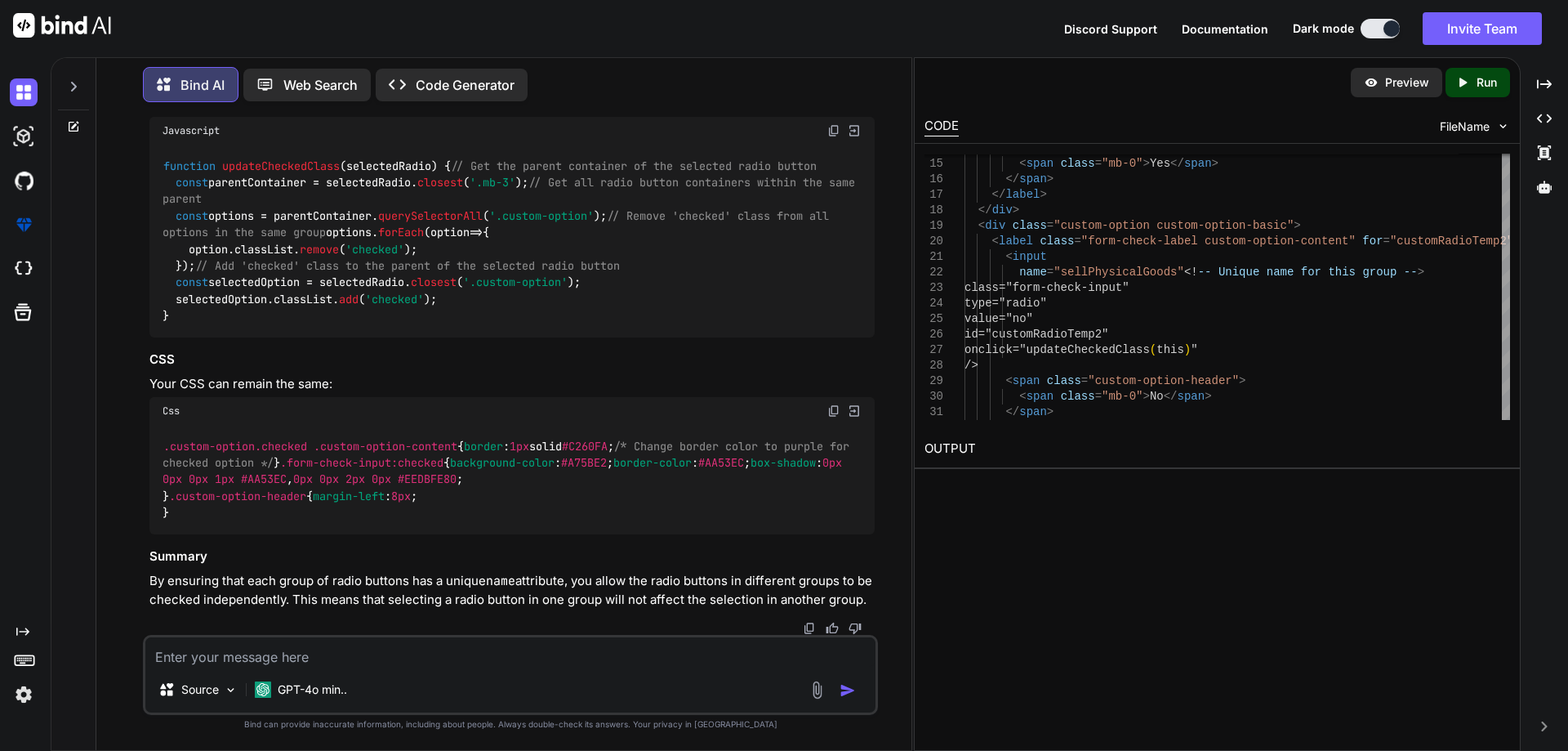
copy span "shipProductsYourself"
click at [832, 137] on img at bounding box center [834, 130] width 13 height 13
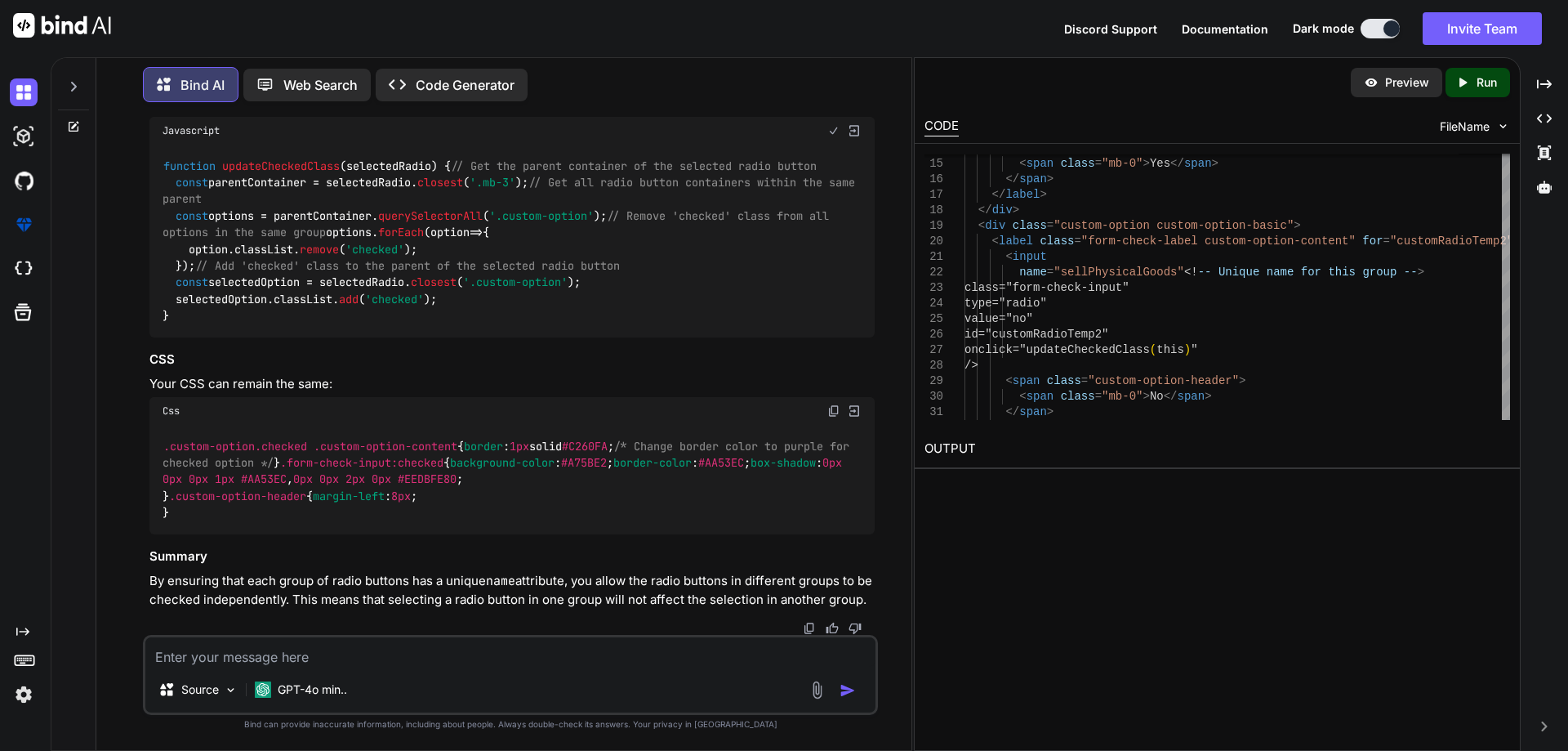
scroll to position [12395, 0]
